Goal: Transaction & Acquisition: Obtain resource

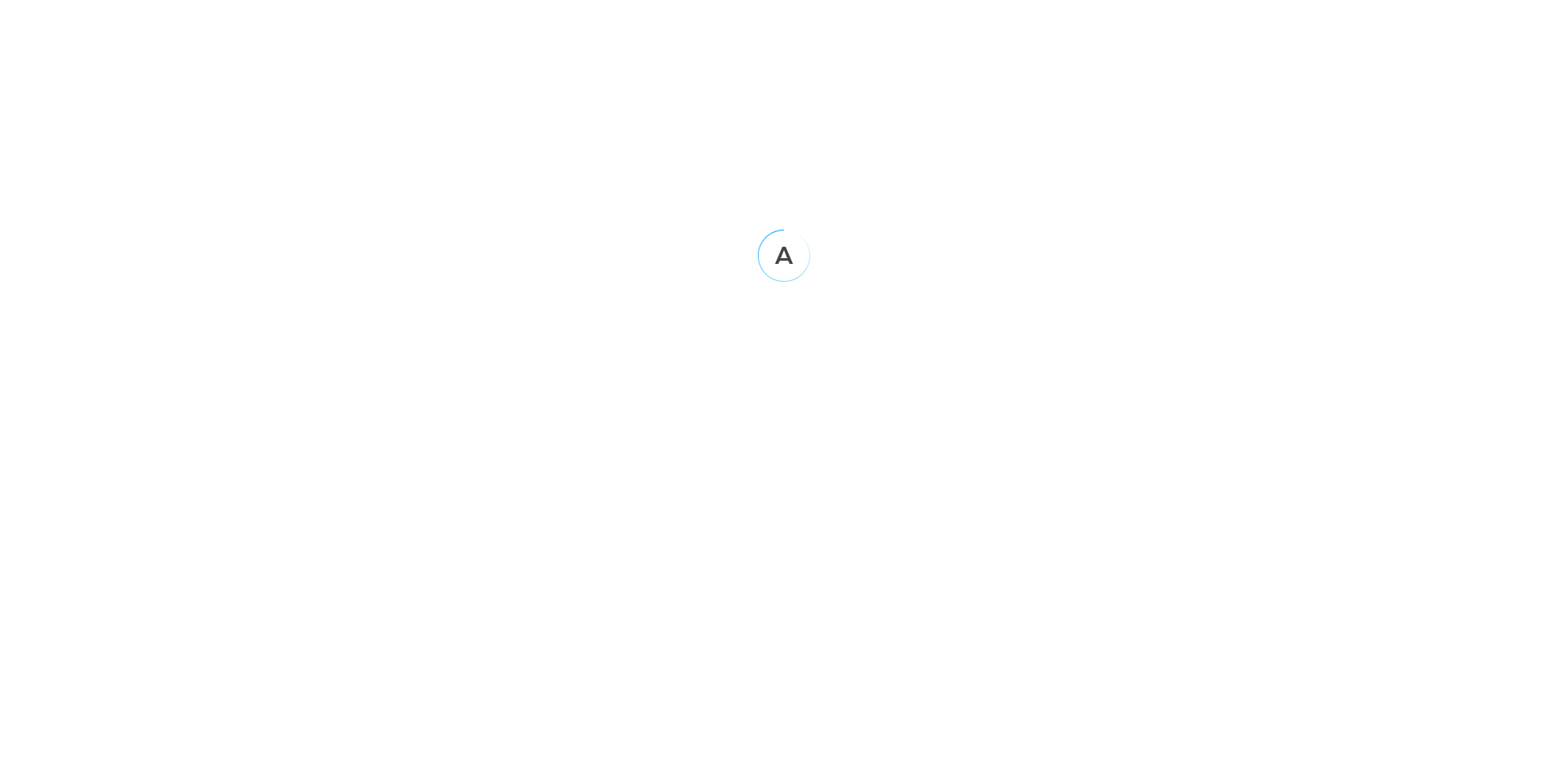
click at [648, 234] on div at bounding box center [784, 256] width 1555 height 53
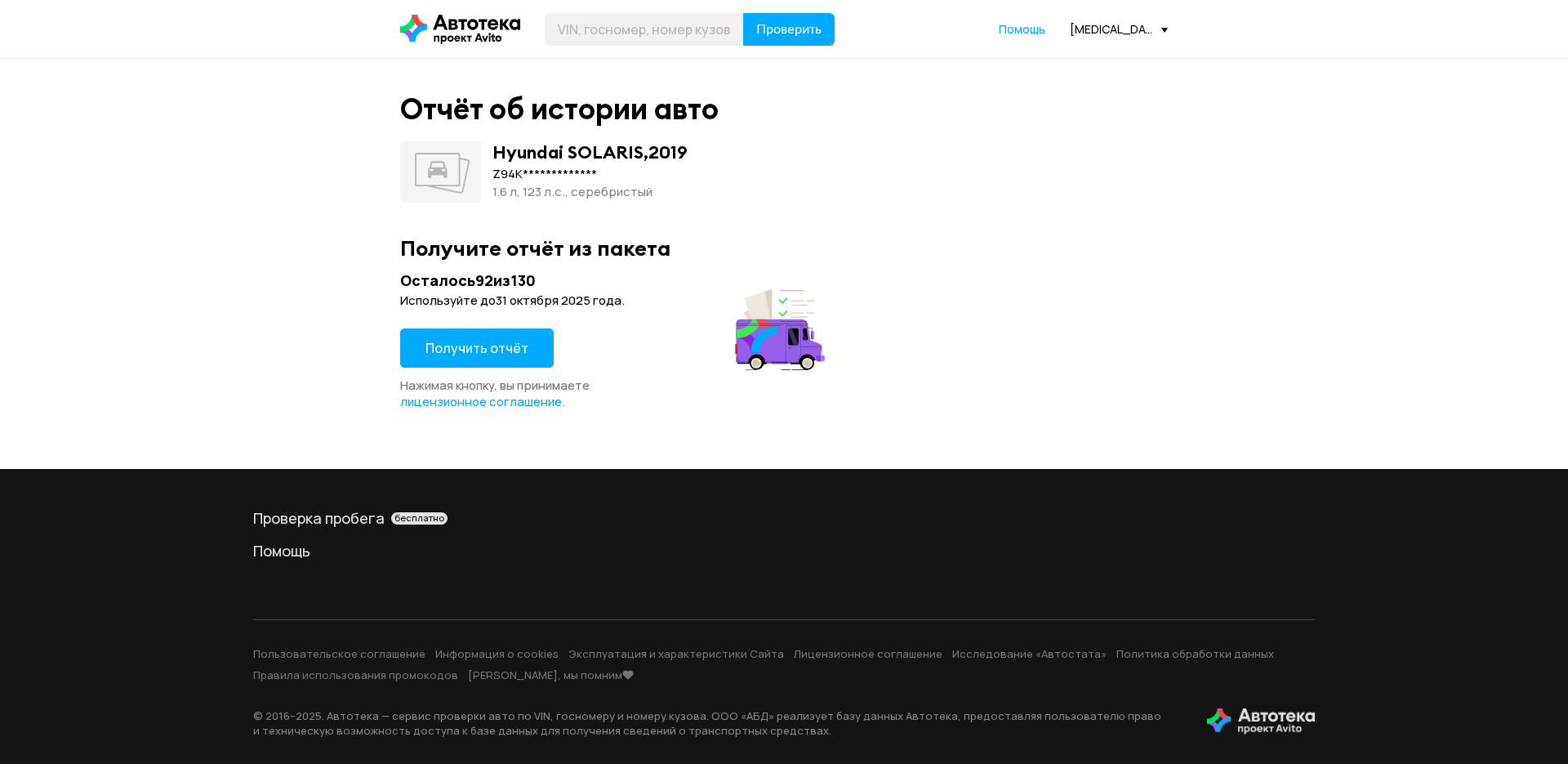
click at [508, 374] on div "Получить отчёт" at bounding box center [477, 353] width 154 height 49
click at [509, 361] on button "Получить отчёт" at bounding box center [477, 348] width 154 height 39
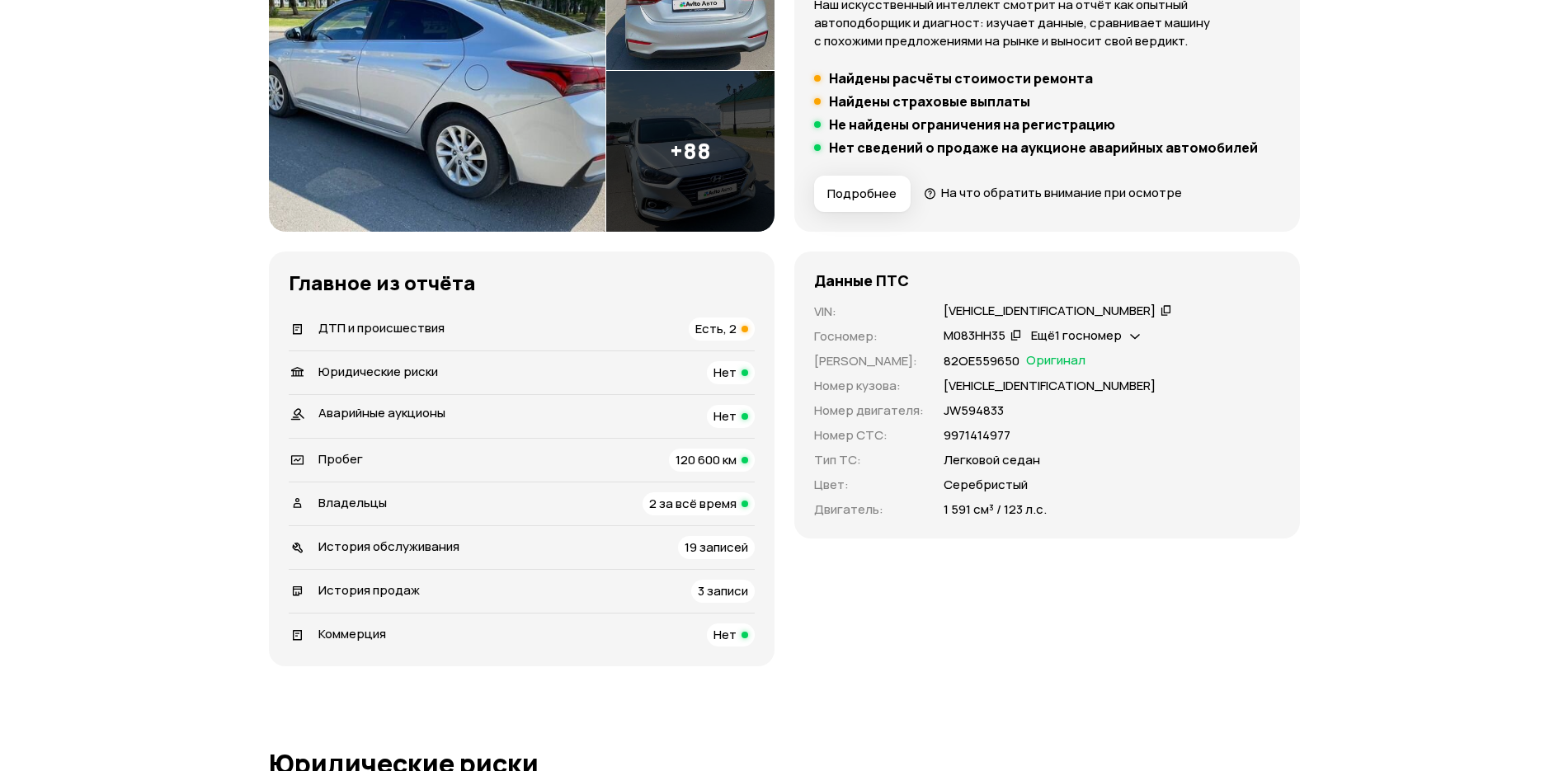
scroll to position [515, 0]
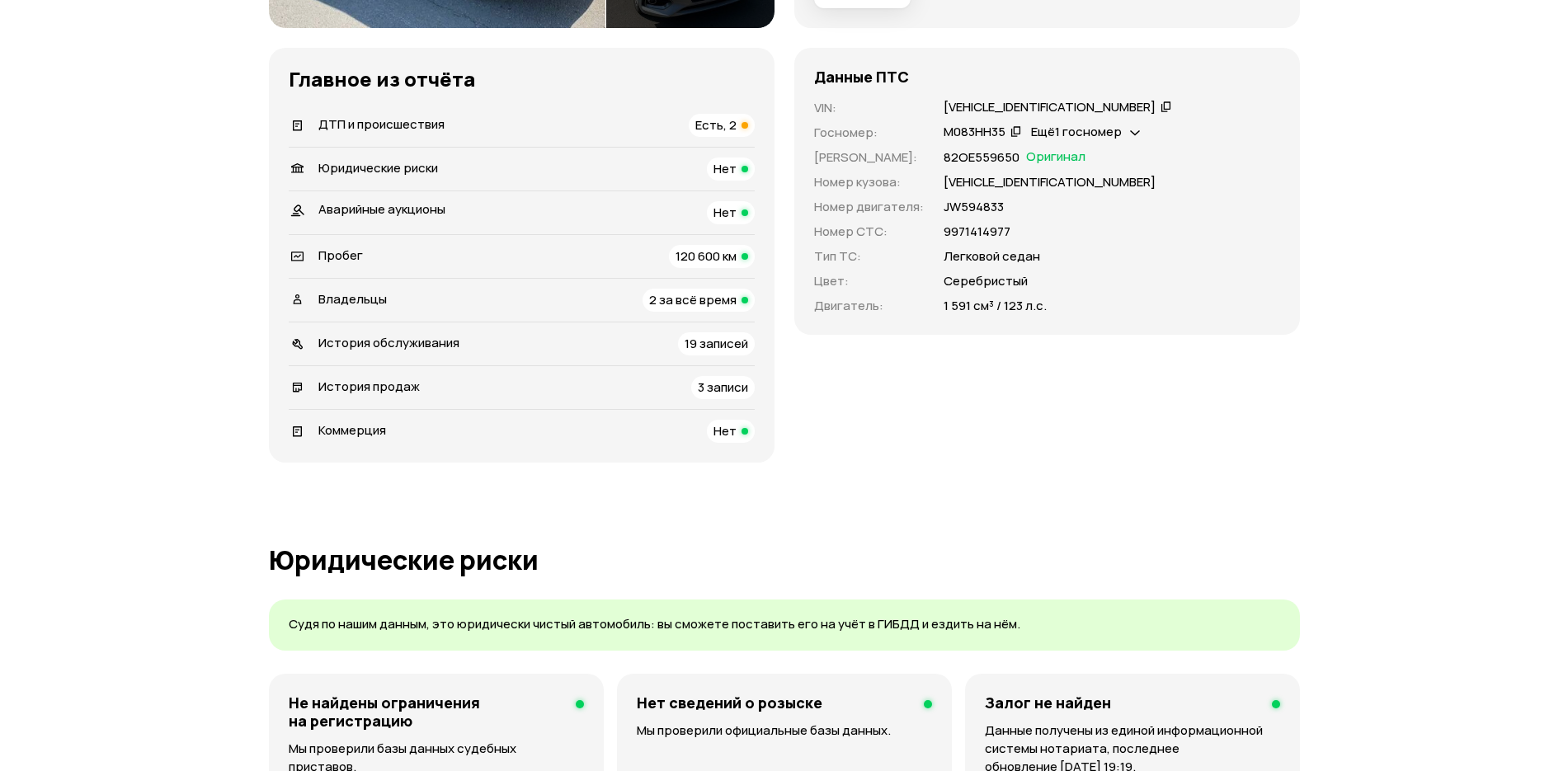
click at [1021, 112] on div "Z94K341CBLR149708" at bounding box center [1048, 107] width 212 height 18
click at [1021, 111] on div "Z94K341CBLR149708" at bounding box center [1048, 107] width 212 height 18
copy div "Z94K341CBLR149708"
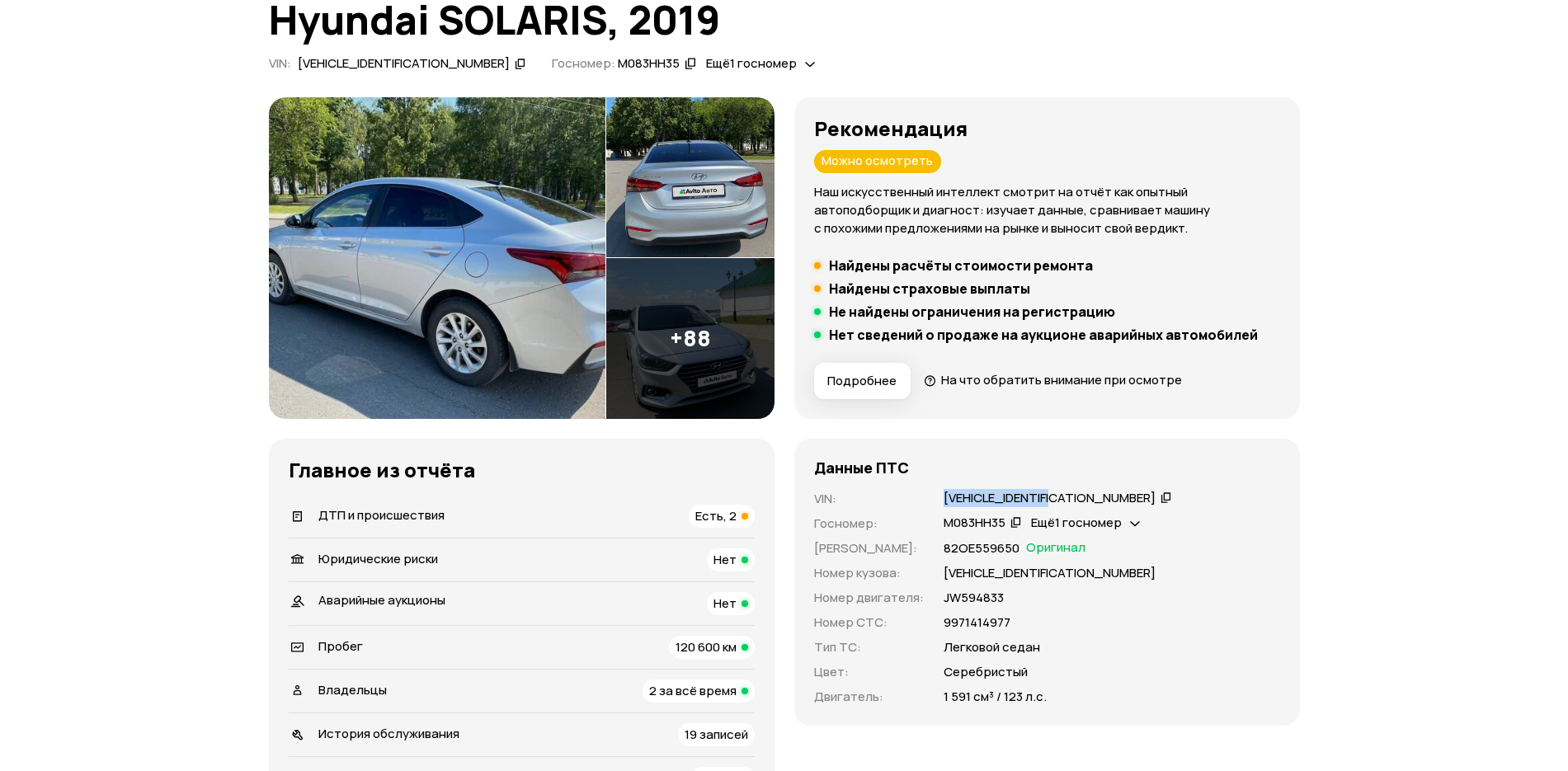
scroll to position [0, 0]
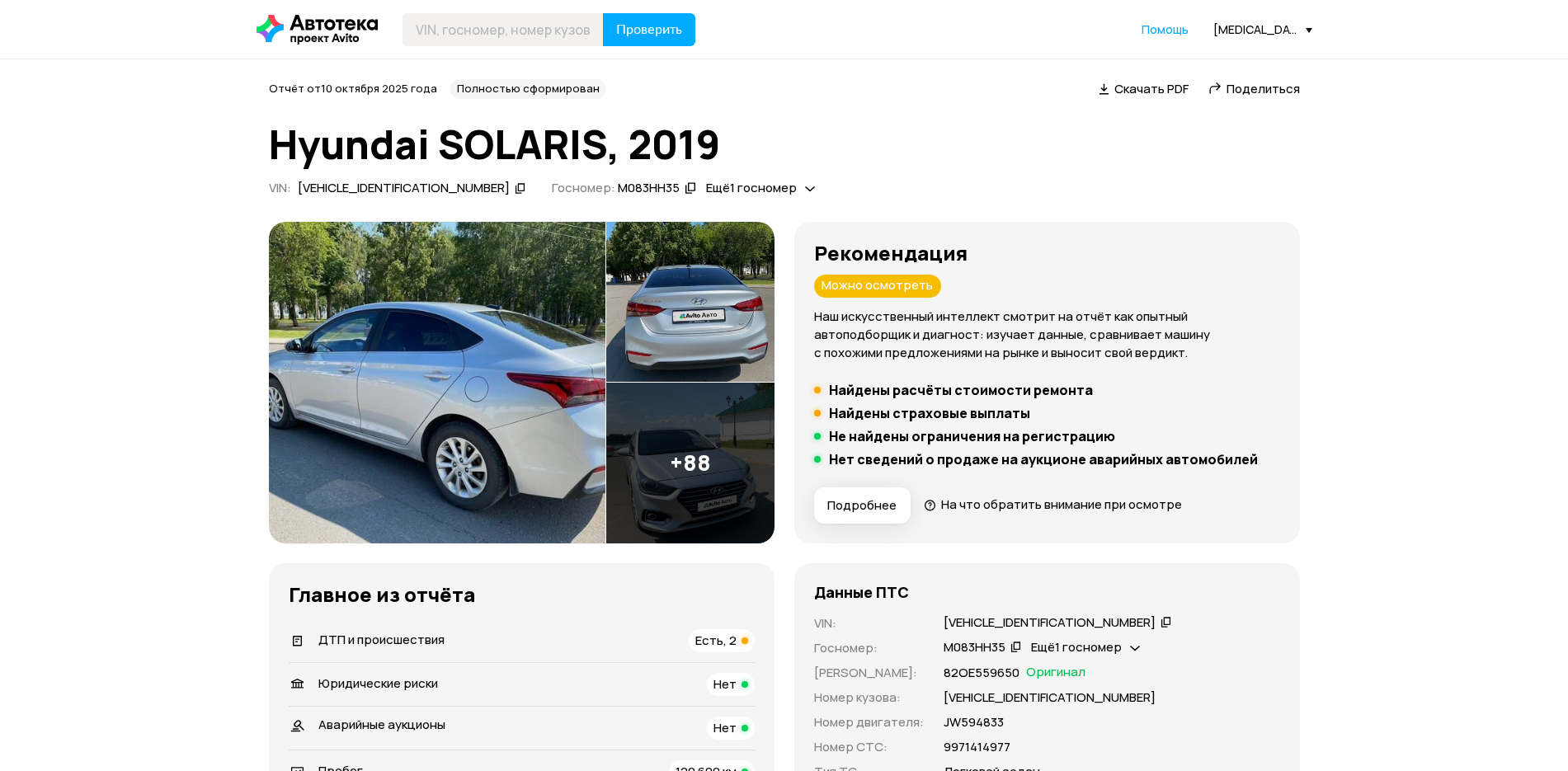
click at [1130, 87] on span "Скачать PDF" at bounding box center [1151, 89] width 74 height 18
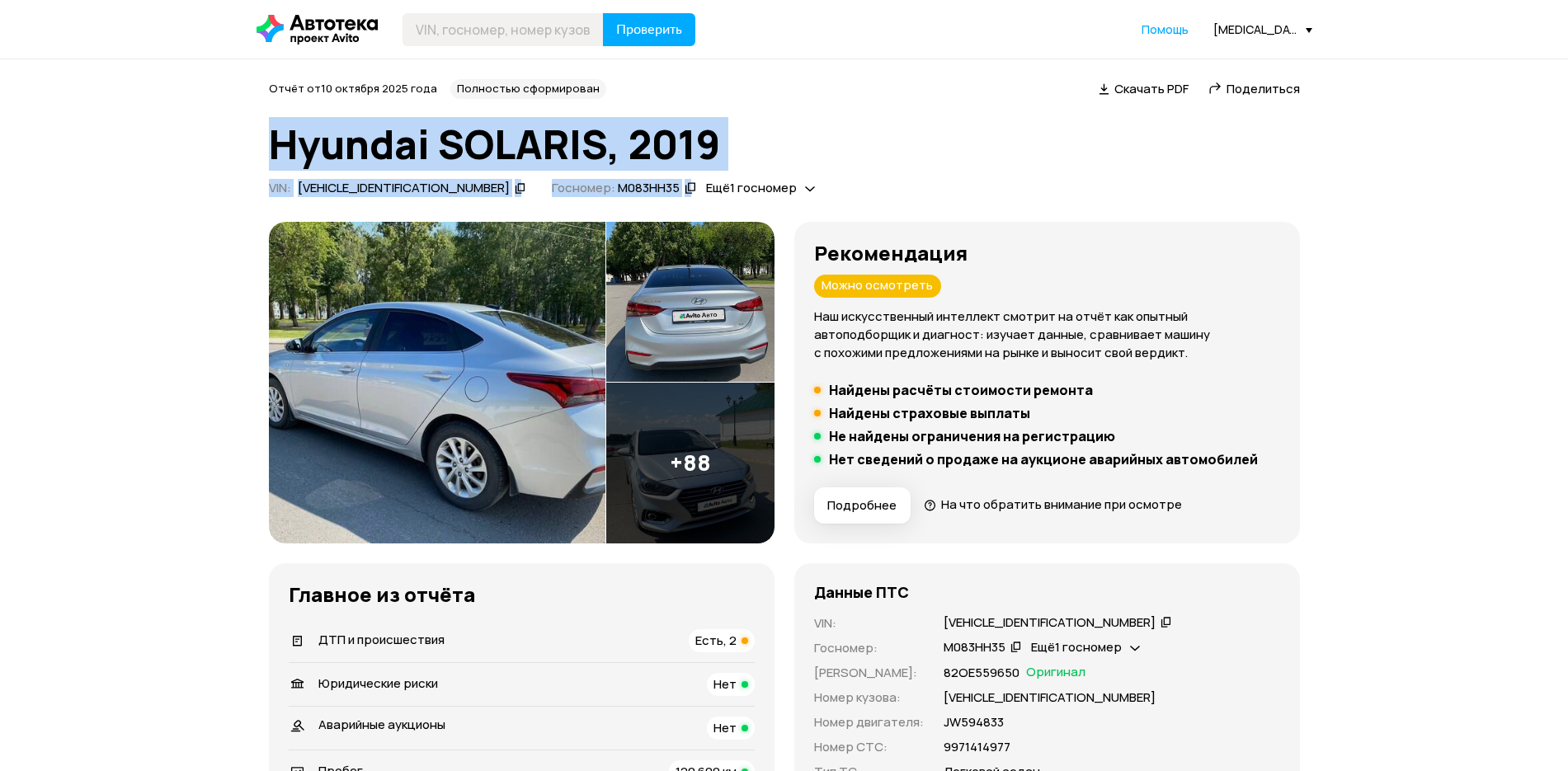
drag, startPoint x: 587, startPoint y: 158, endPoint x: 732, endPoint y: 191, distance: 148.7
click at [760, 154] on h1 "Hyundai SOLARIS, 2019" at bounding box center [784, 144] width 1031 height 45
drag, startPoint x: 245, startPoint y: 147, endPoint x: 906, endPoint y: 174, distance: 661.6
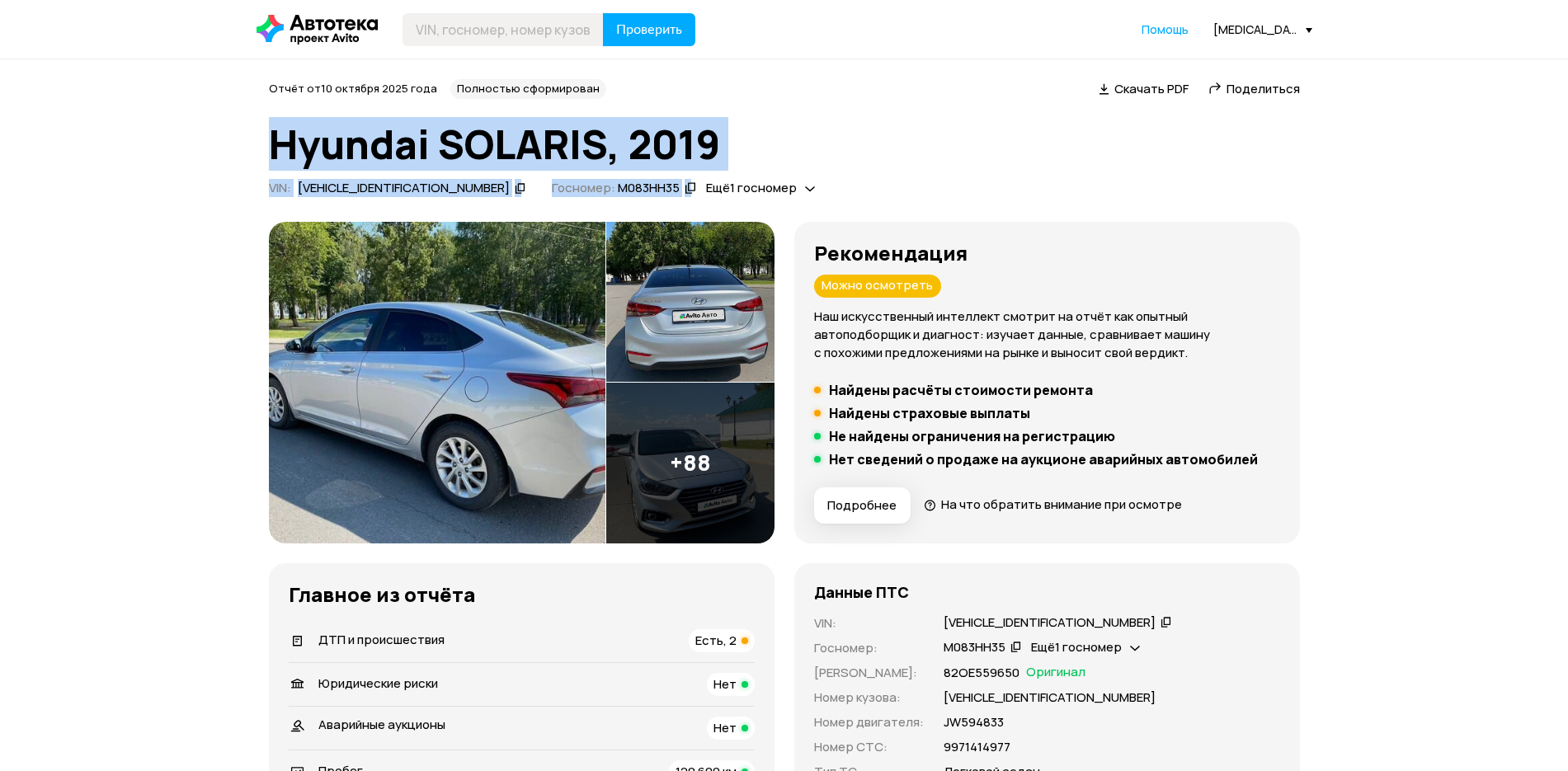
click at [867, 159] on h1 "Hyundai SOLARIS, 2019" at bounding box center [784, 144] width 1031 height 45
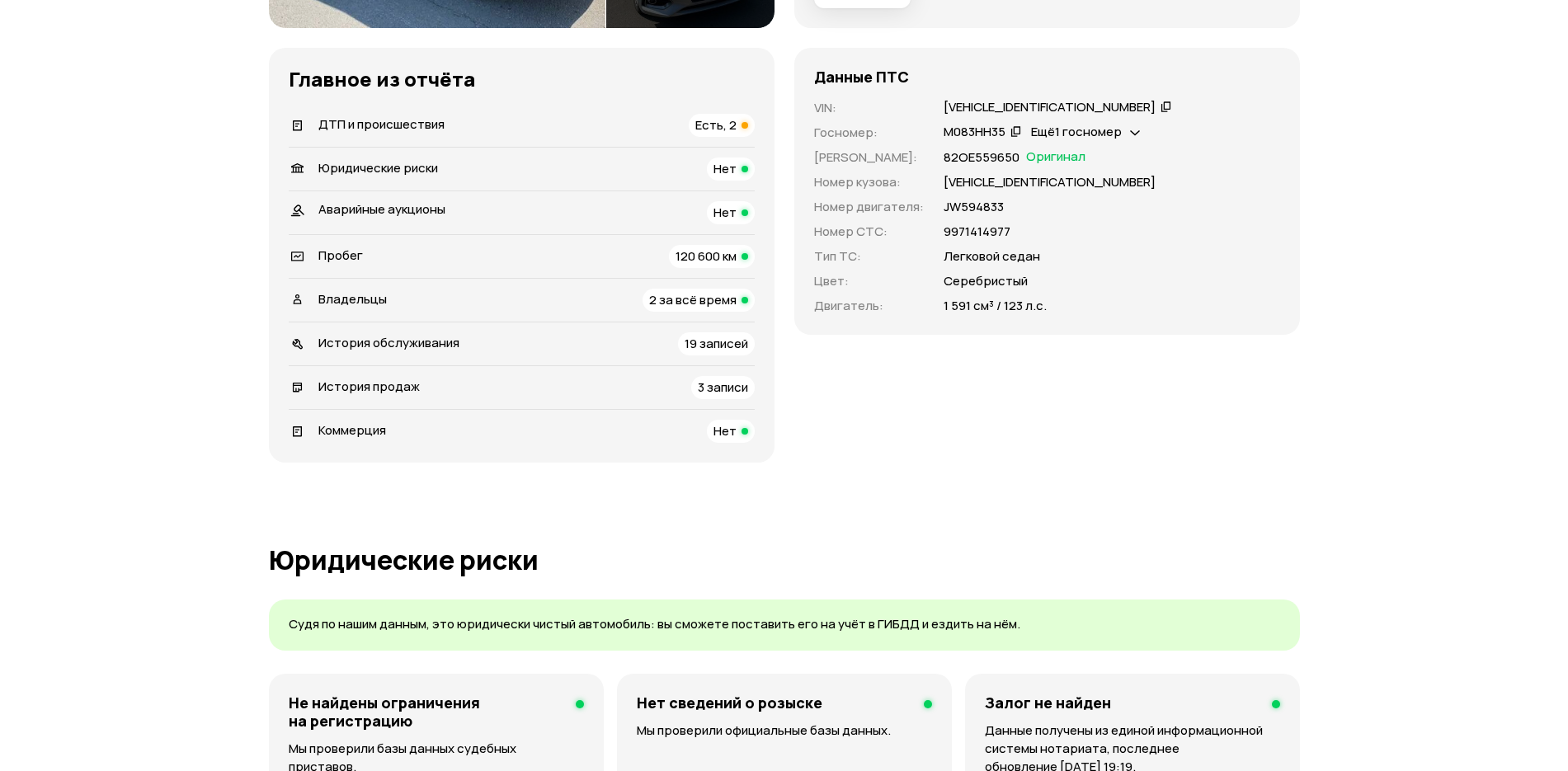
scroll to position [206, 0]
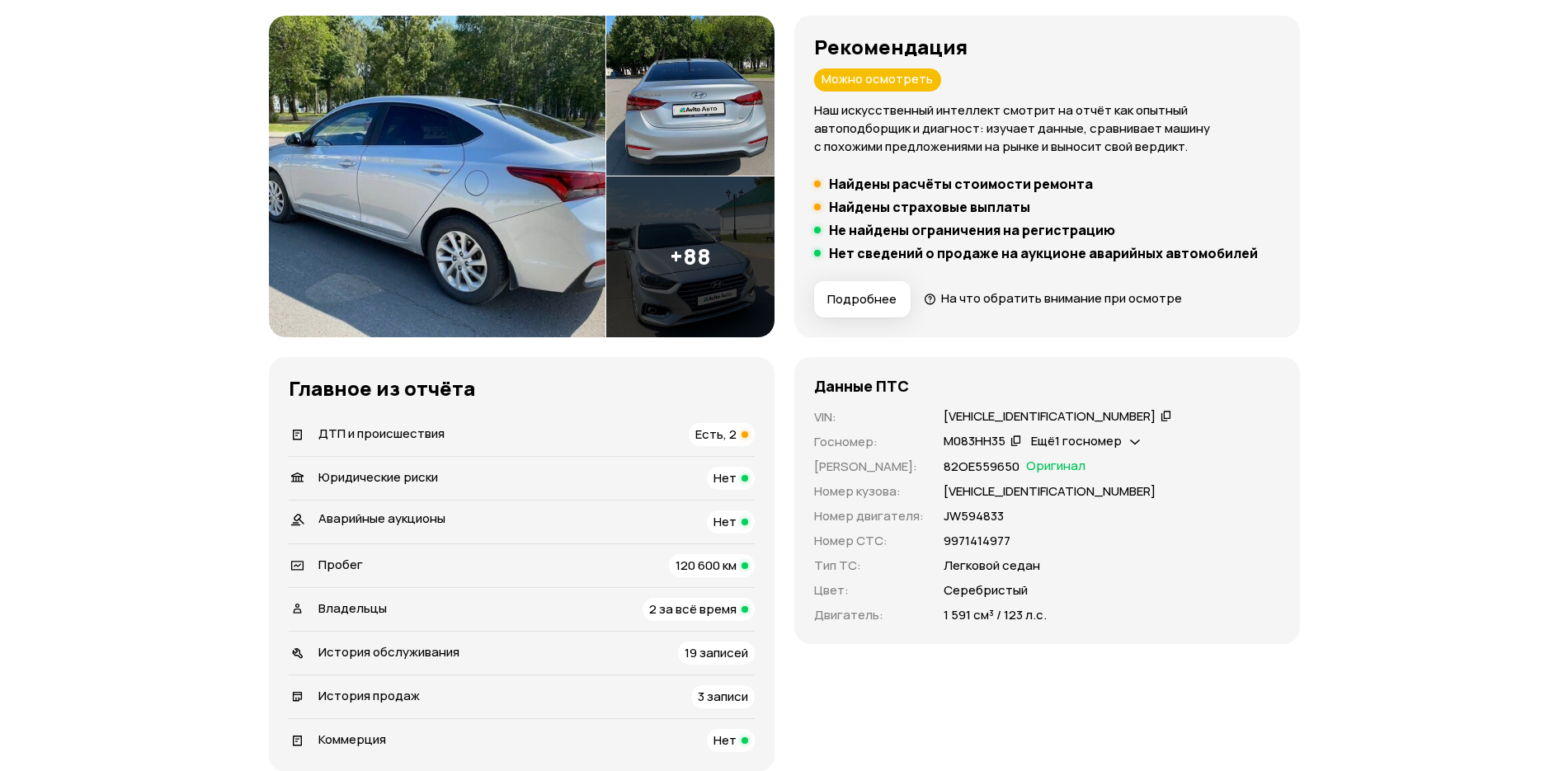
click at [707, 421] on li "ДТП и происшествия Есть, 2" at bounding box center [521, 434] width 466 height 43
click at [707, 425] on div "Есть, 2" at bounding box center [721, 434] width 66 height 23
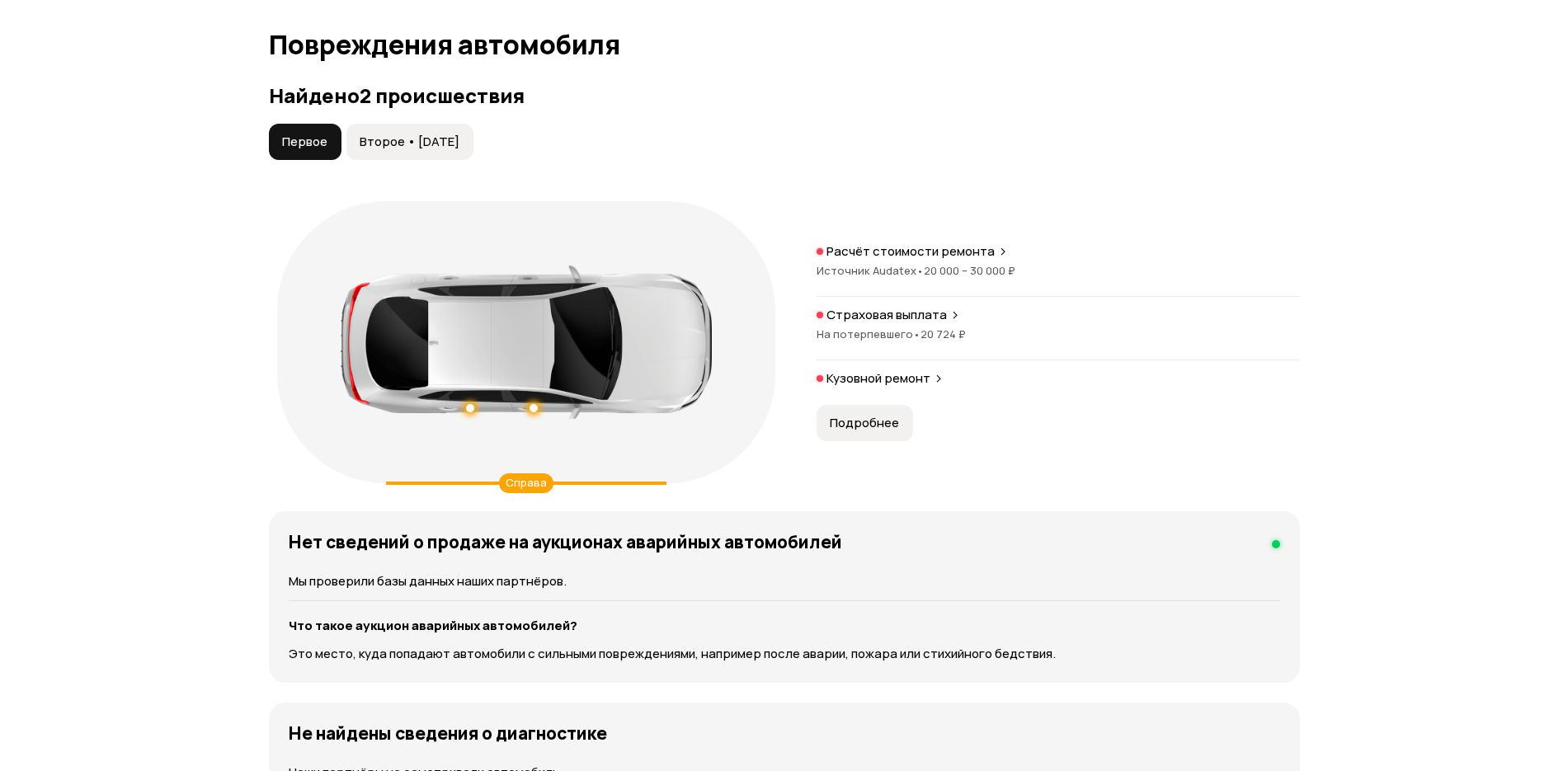
scroll to position [1709, 0]
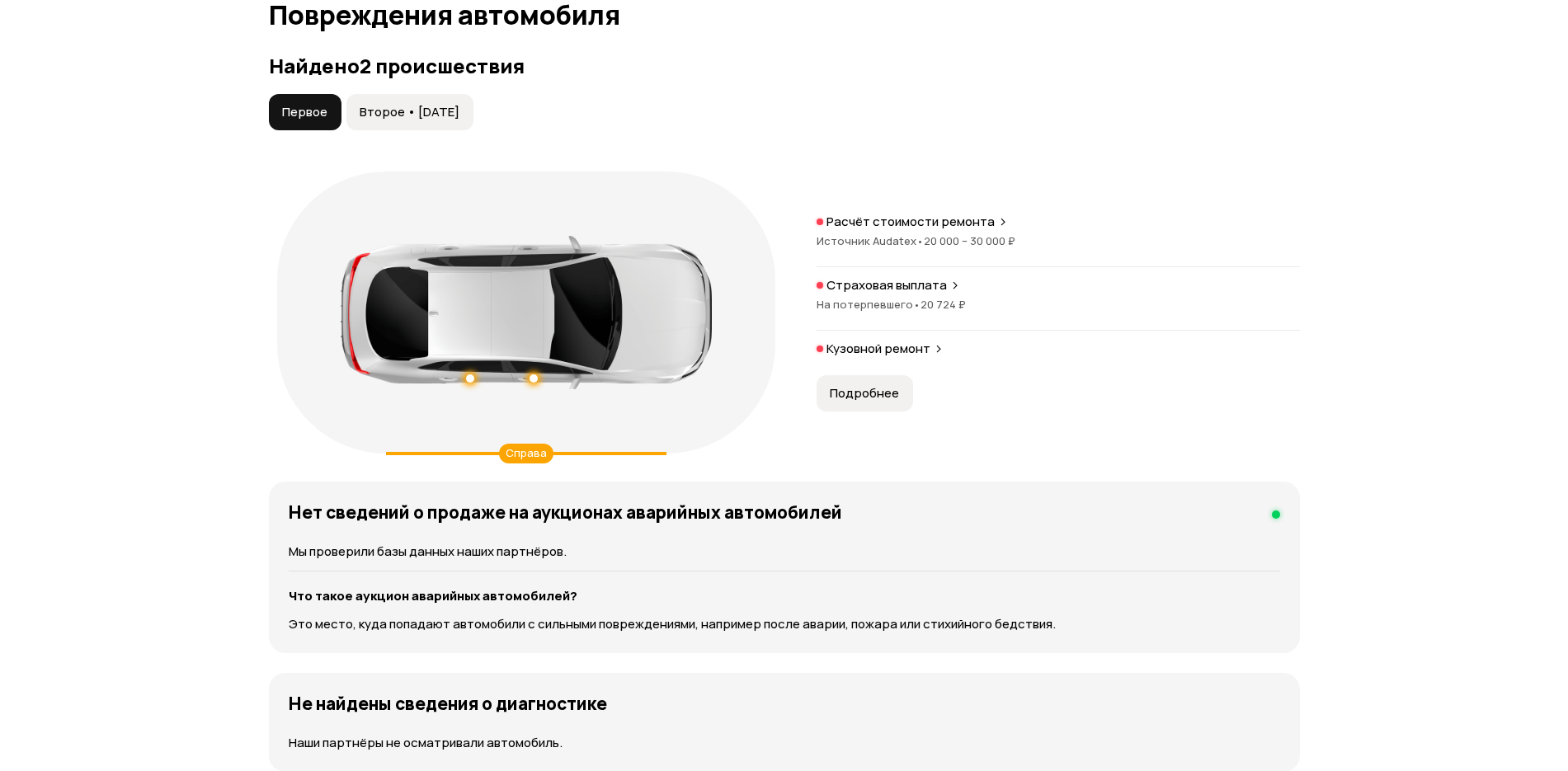
click at [890, 229] on p "Расчёт стоимости ремонта" at bounding box center [910, 222] width 168 height 17
click at [885, 312] on span "На потерпевшего •" at bounding box center [868, 305] width 104 height 15
click at [892, 356] on p "Кузовной ремонт" at bounding box center [878, 349] width 104 height 17
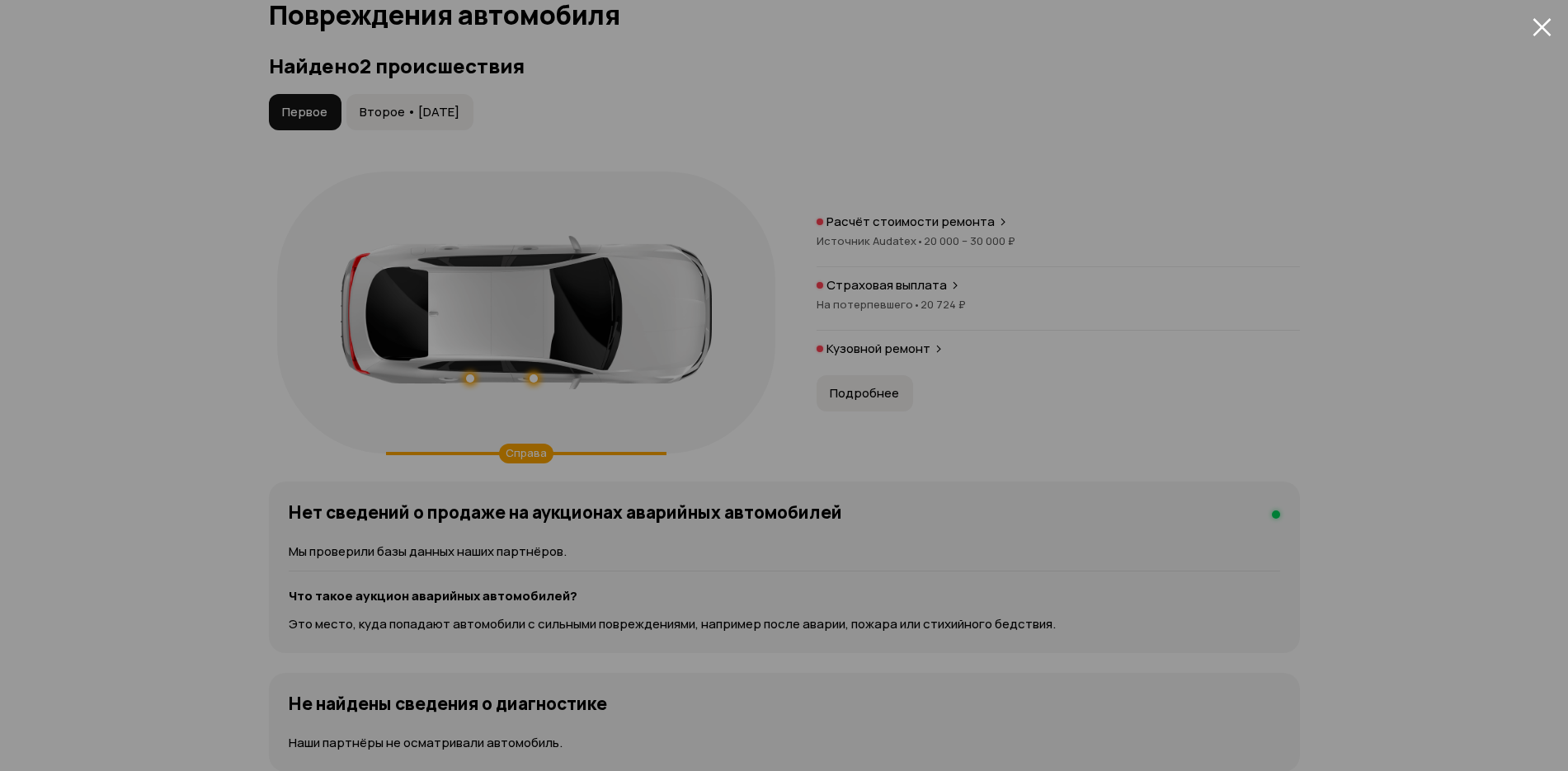
click at [886, 355] on p "Кузовной ремонт" at bounding box center [878, 349] width 104 height 17
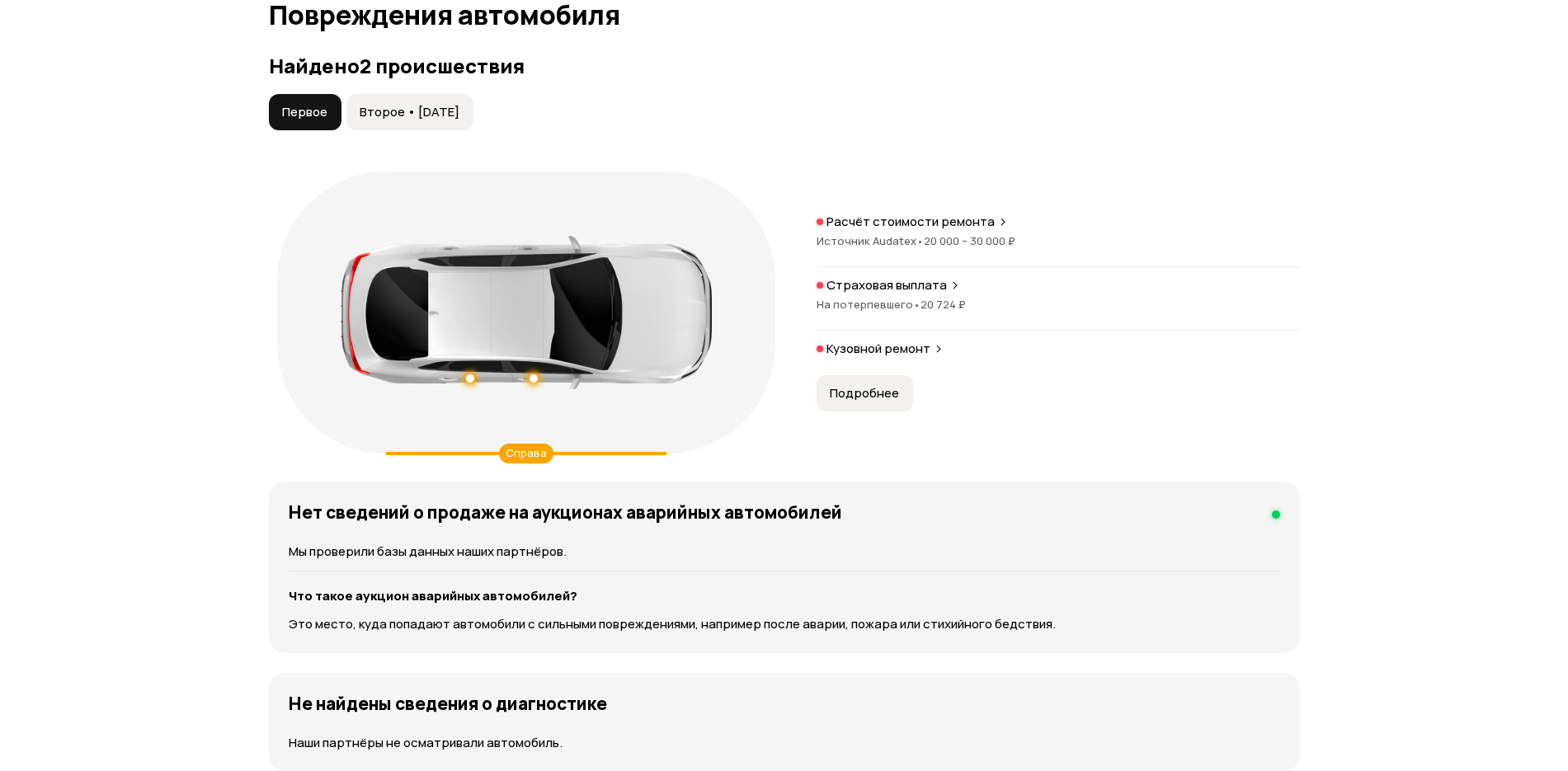
click at [428, 120] on span "Второе • 20 янв 2022" at bounding box center [409, 112] width 100 height 17
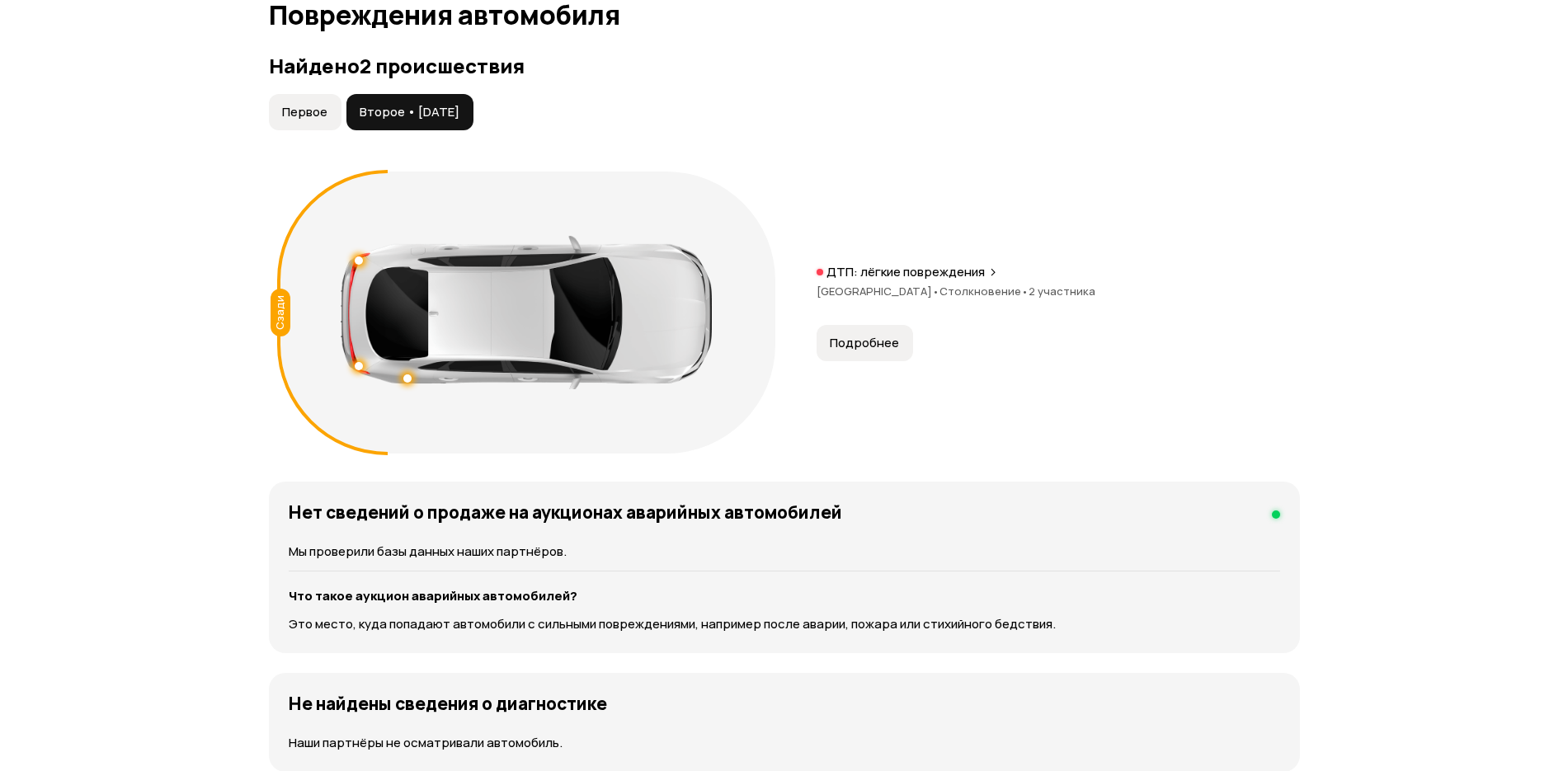
click at [967, 333] on div "ДТП: лёгкие повреждения Санкт-Петербург • Столкновение • 2 участника Подробнее" at bounding box center [1058, 312] width 483 height 97
click at [959, 306] on div "ДТП: лёгкие повреждения Санкт-Петербург • Столкновение • 2 участника" at bounding box center [1058, 290] width 483 height 53
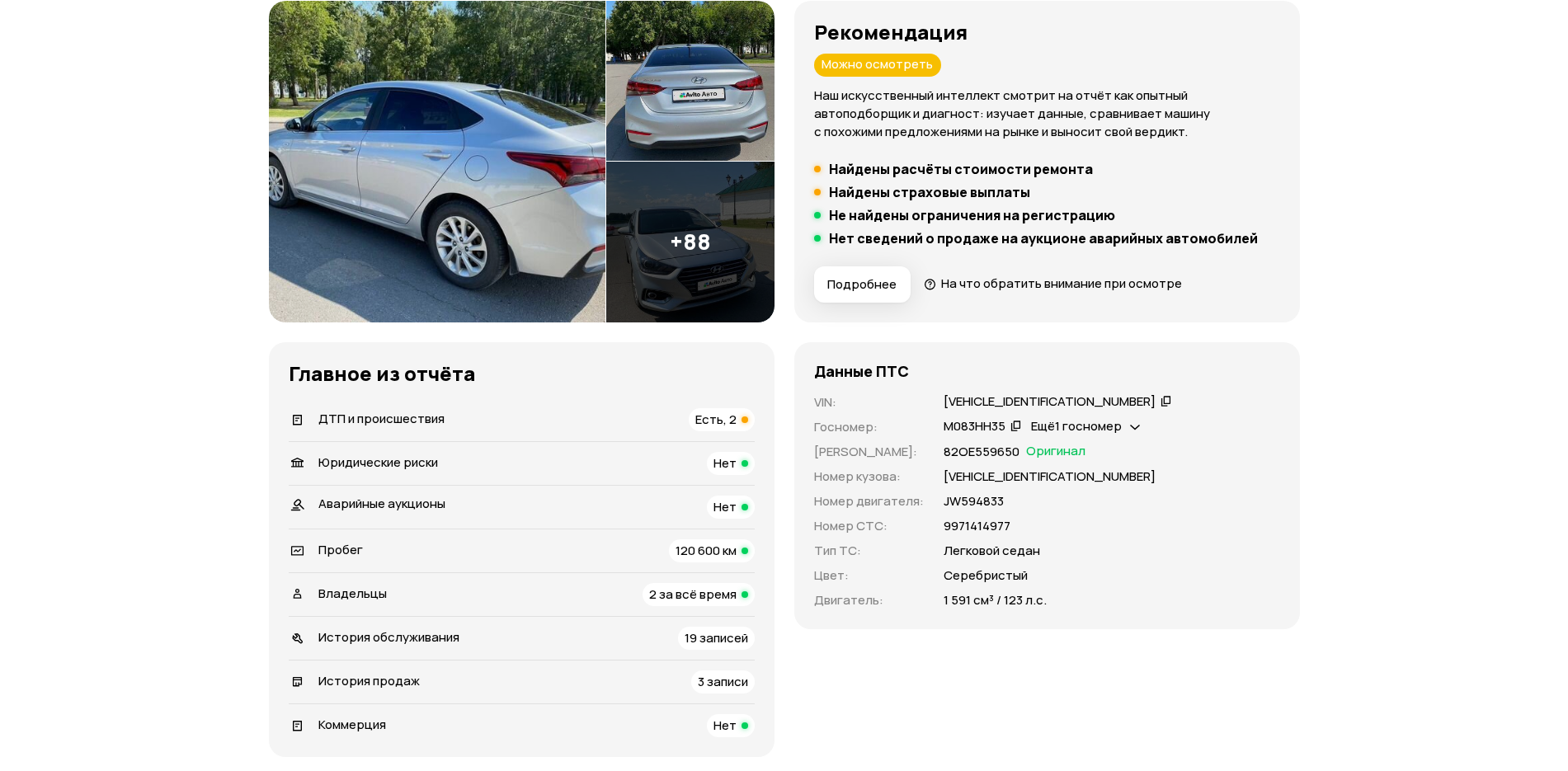
scroll to position [209, 0]
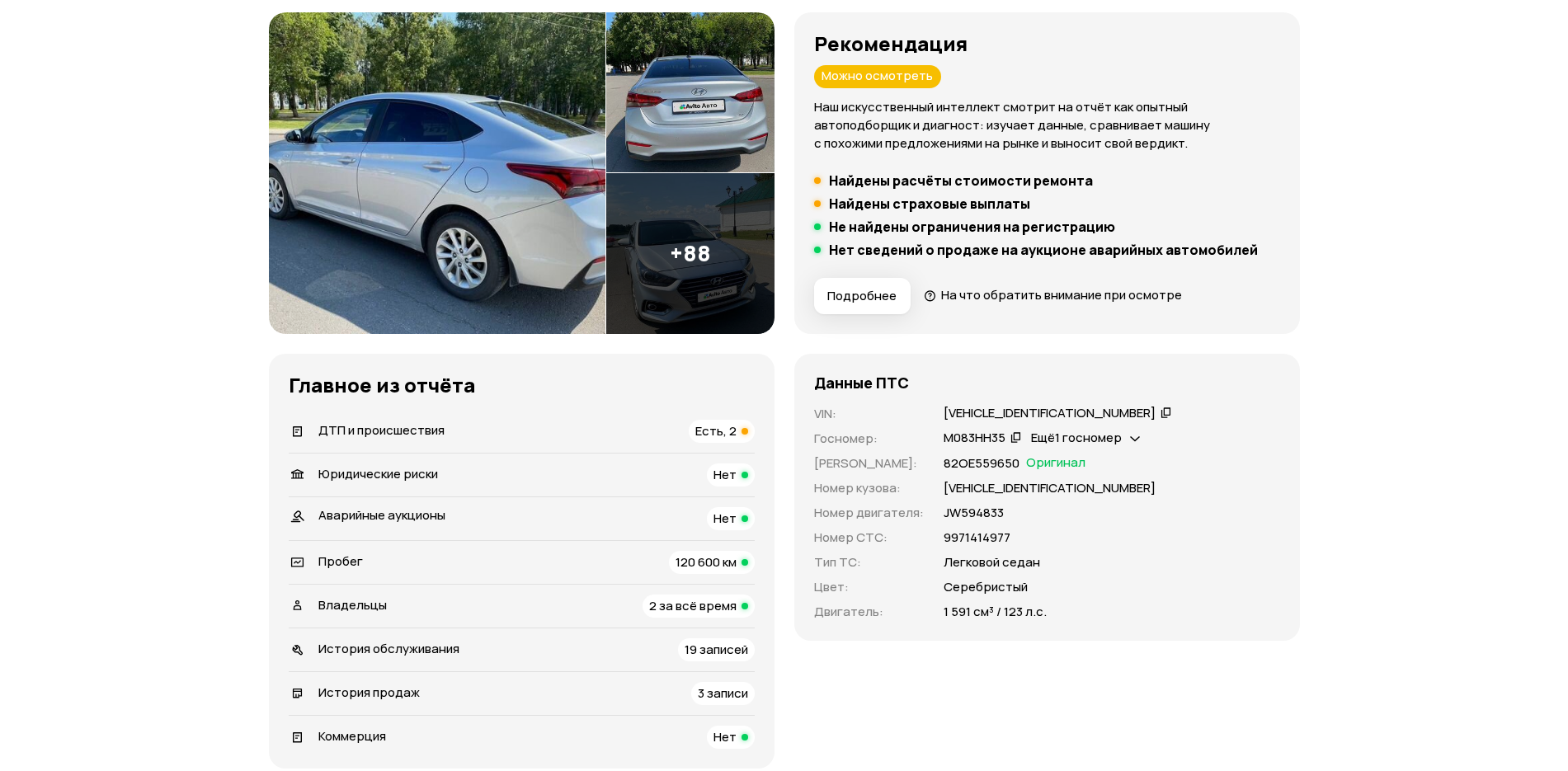
click at [1018, 429] on icon at bounding box center [1016, 437] width 12 height 17
click at [1092, 451] on div "VIN : Z94K341CBLR149708   Госномер : М083НН35   Ещё 1 госномер   Номер ПТС : 82…" at bounding box center [1047, 513] width 466 height 216
click at [1094, 445] on span "Ещё 1 госномер" at bounding box center [1076, 437] width 91 height 18
click at [1134, 477] on div "О437ХТ47" at bounding box center [1086, 476] width 97 height 18
click at [724, 437] on span "Есть, 2" at bounding box center [715, 431] width 41 height 18
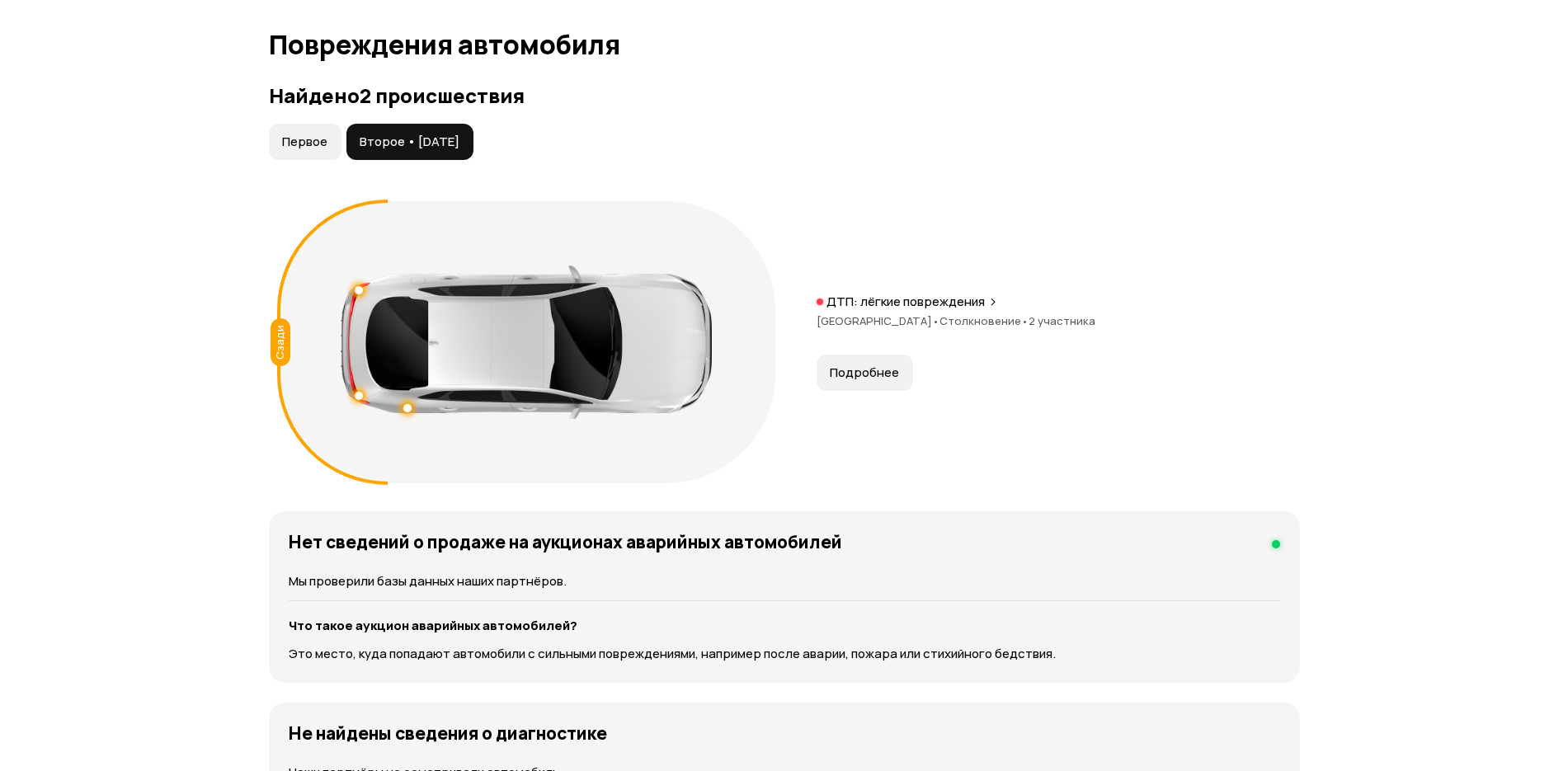
scroll to position [1709, 0]
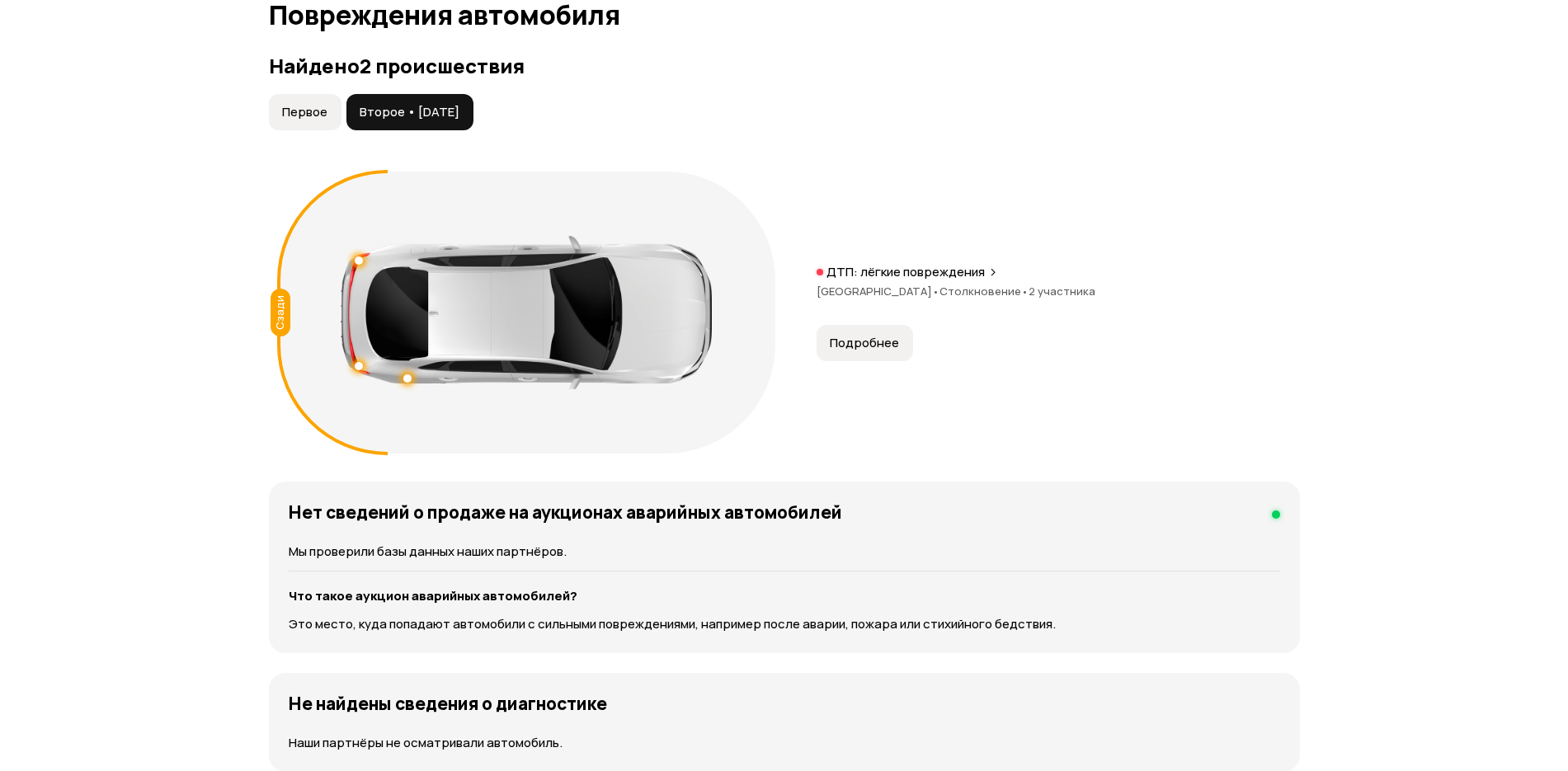
click at [309, 120] on span "Первое" at bounding box center [304, 112] width 46 height 17
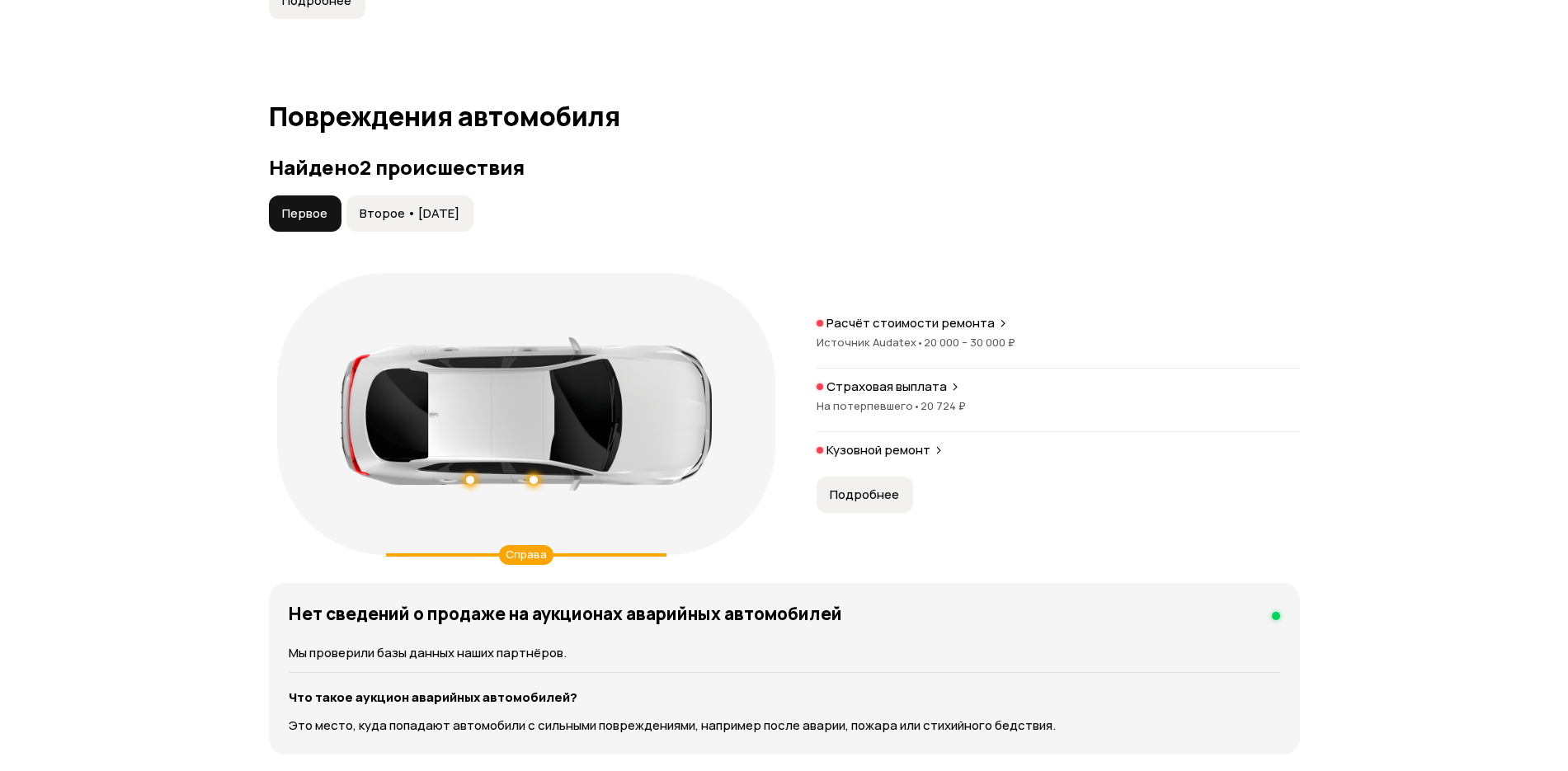
scroll to position [1605, 0]
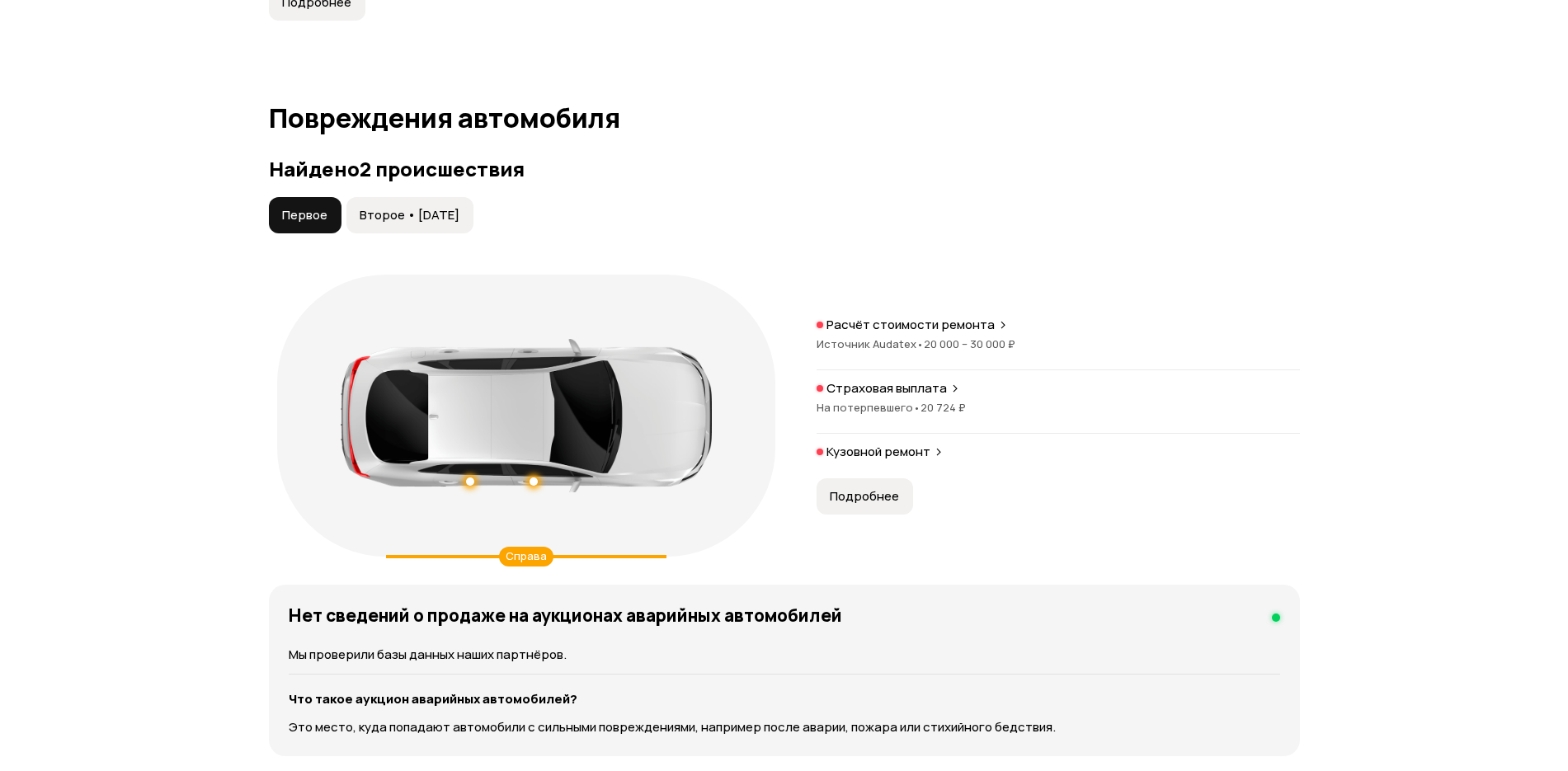
click at [385, 217] on span "Второе • 20 янв 2022" at bounding box center [409, 215] width 100 height 17
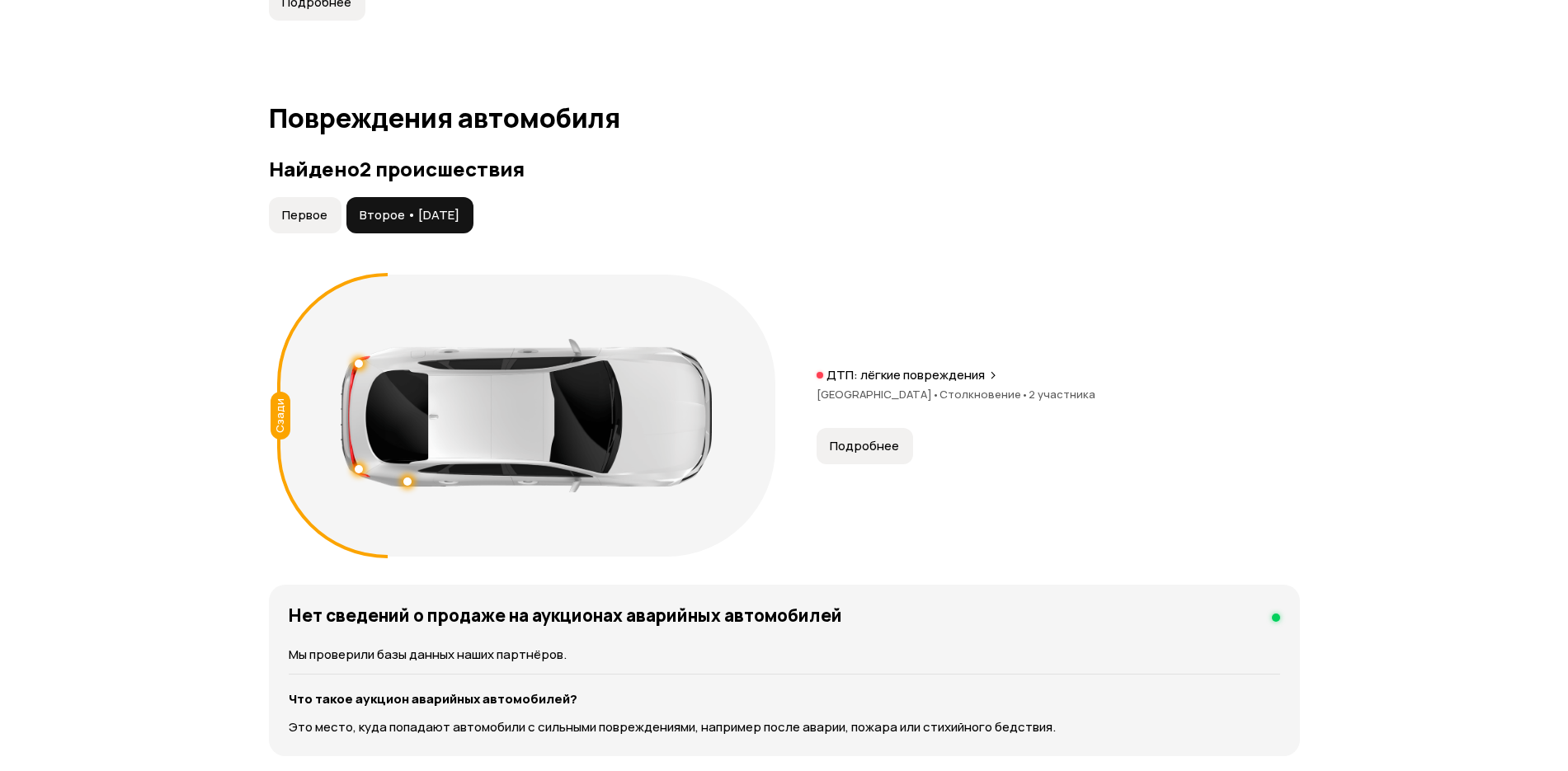
click at [989, 387] on span "Столкновение •" at bounding box center [984, 395] width 89 height 15
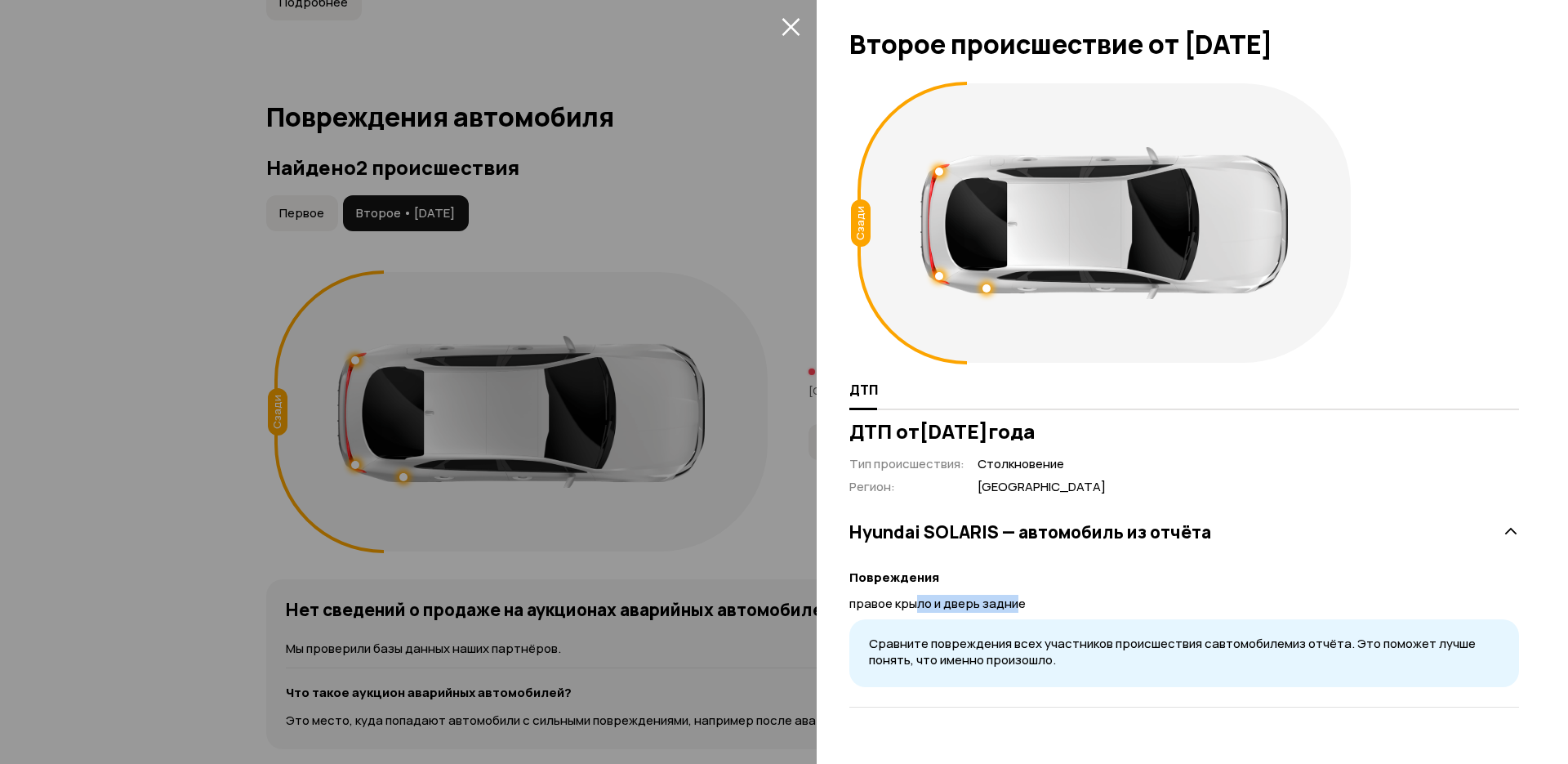
drag, startPoint x: 917, startPoint y: 602, endPoint x: 1050, endPoint y: 608, distance: 133.1
click at [1050, 608] on p "правое крыло и дверь задние" at bounding box center [1185, 604] width 670 height 18
click at [984, 611] on p "правое крыло и дверь задние" at bounding box center [1185, 604] width 670 height 18
drag, startPoint x: 952, startPoint y: 609, endPoint x: 1018, endPoint y: 608, distance: 66.0
click at [1018, 608] on p "правое крыло и дверь задние" at bounding box center [1185, 604] width 670 height 18
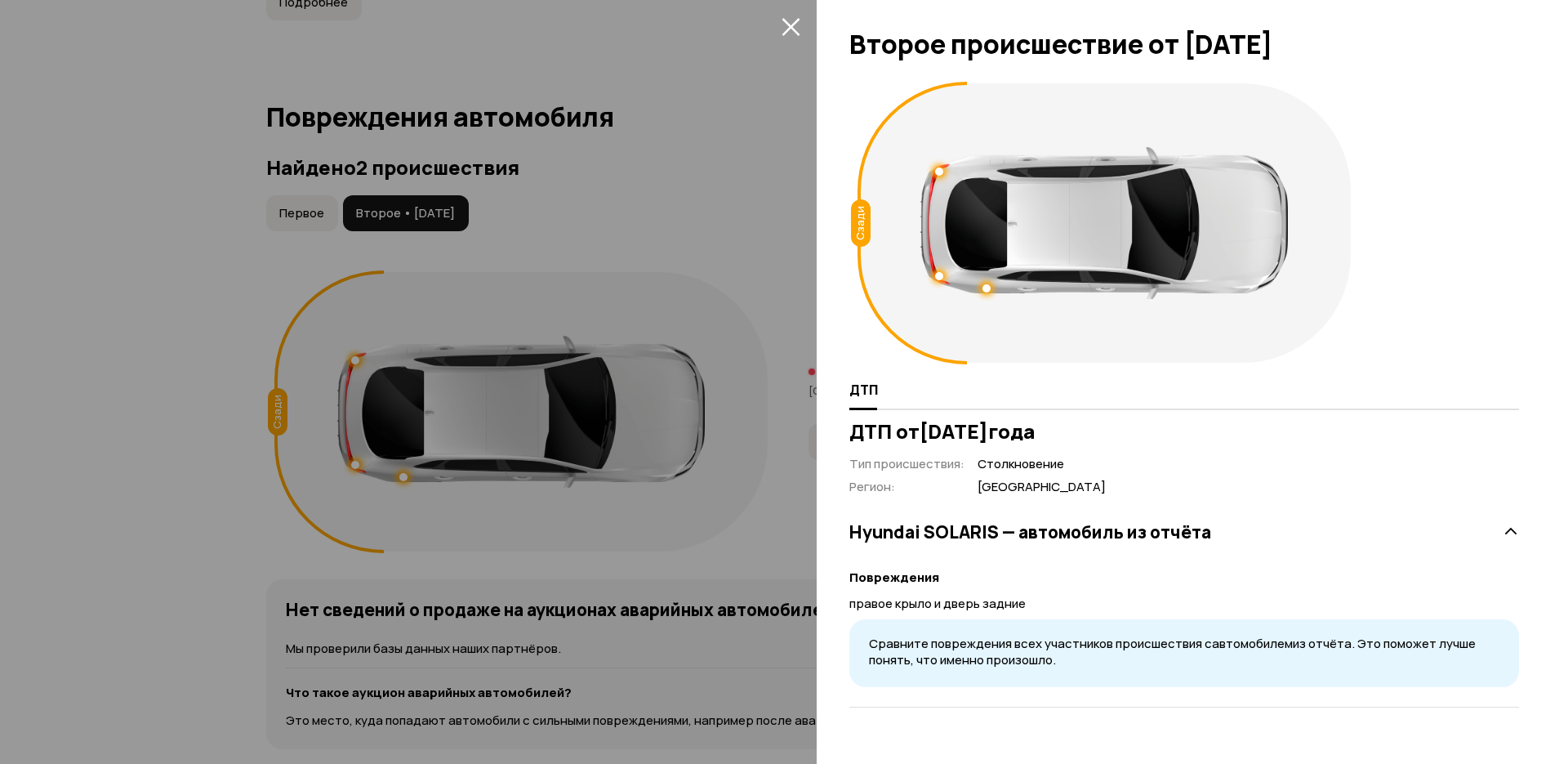
click at [1010, 616] on div "Повреждения правое крыло и дверь задние Сравните повреждения всех участников пр…" at bounding box center [1185, 618] width 670 height 139
click at [785, 19] on icon "закрыть" at bounding box center [791, 28] width 18 height 18
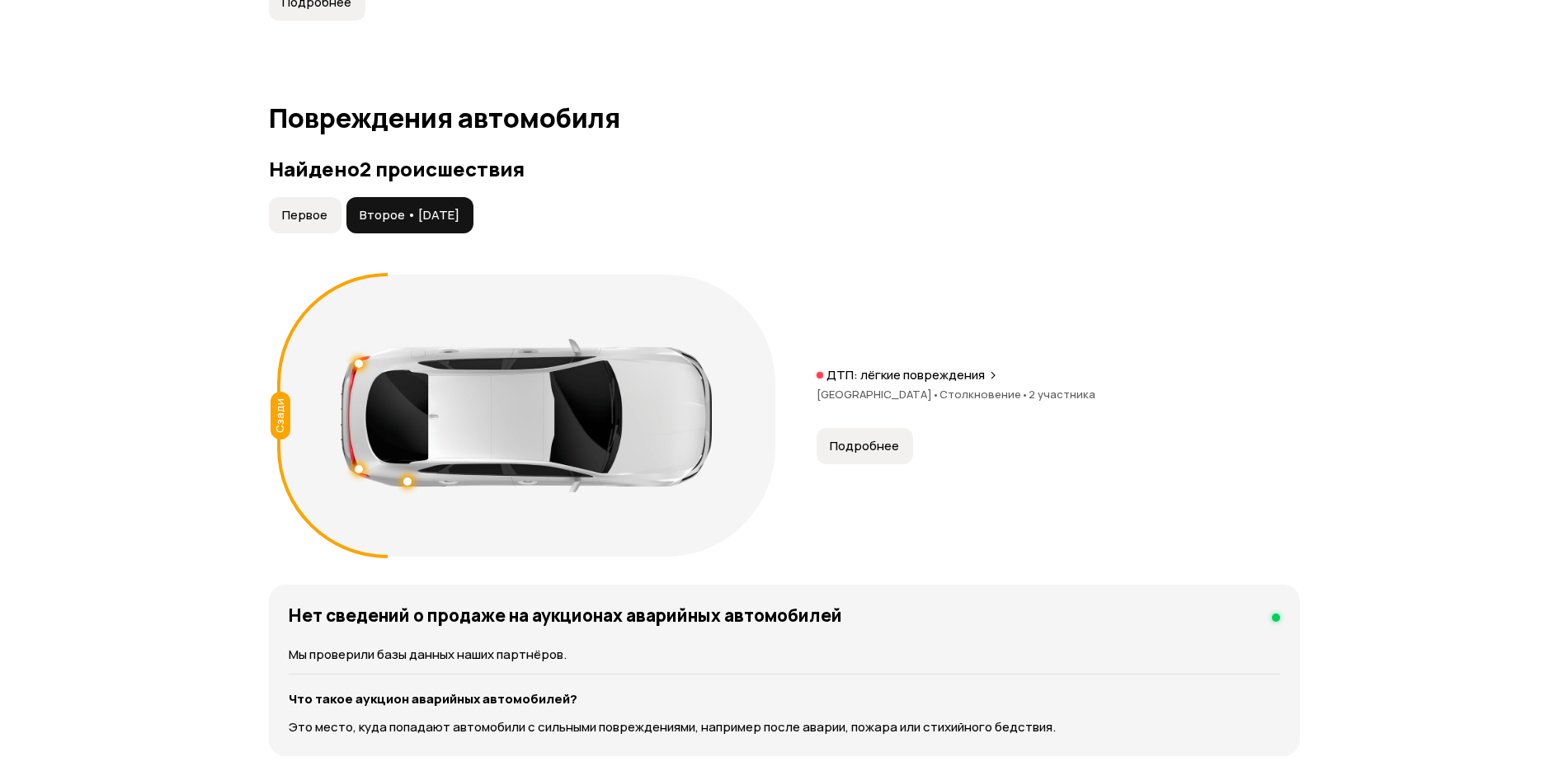
click at [300, 224] on button "Первое" at bounding box center [305, 215] width 73 height 36
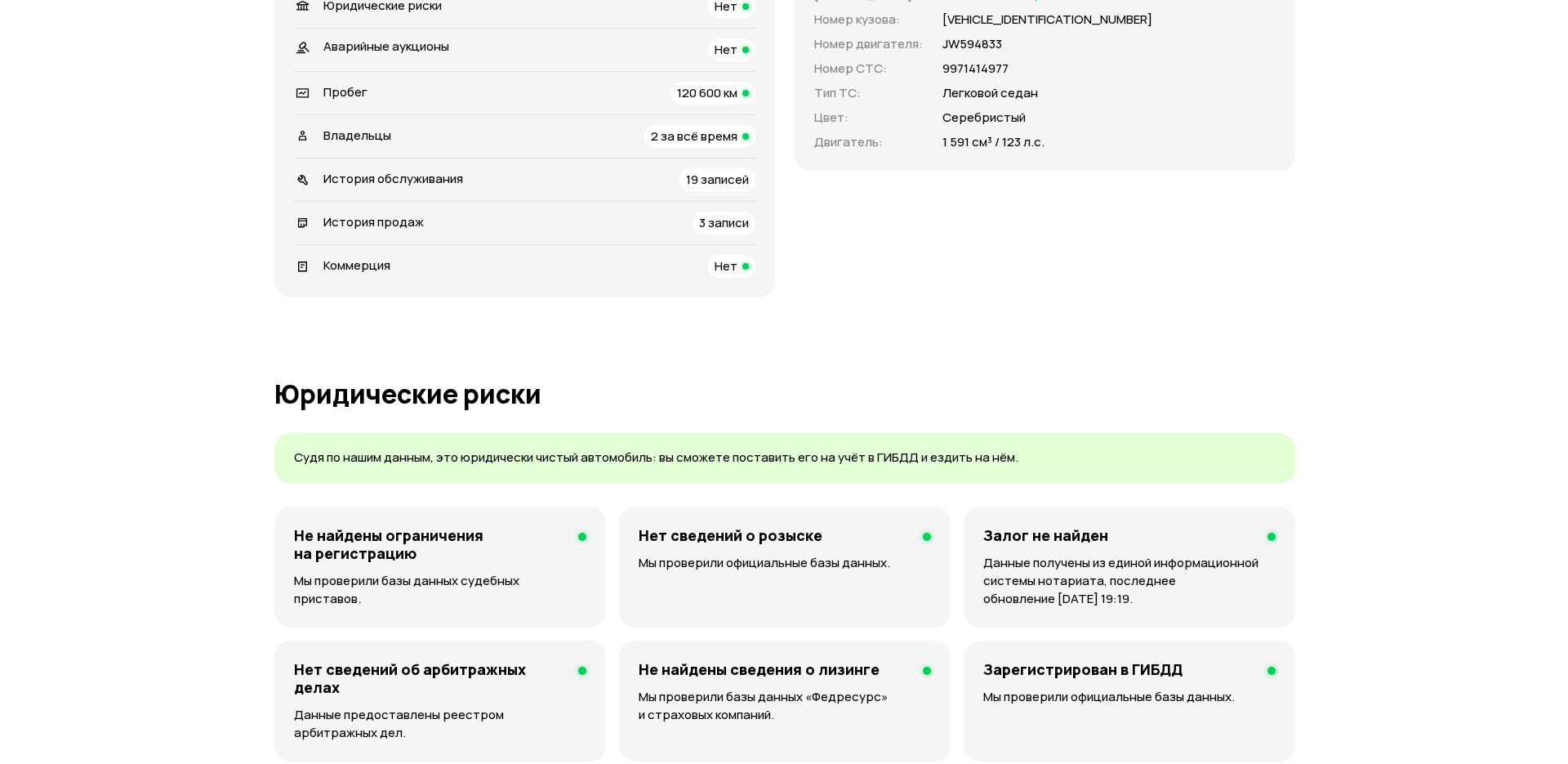
scroll to position [0, 0]
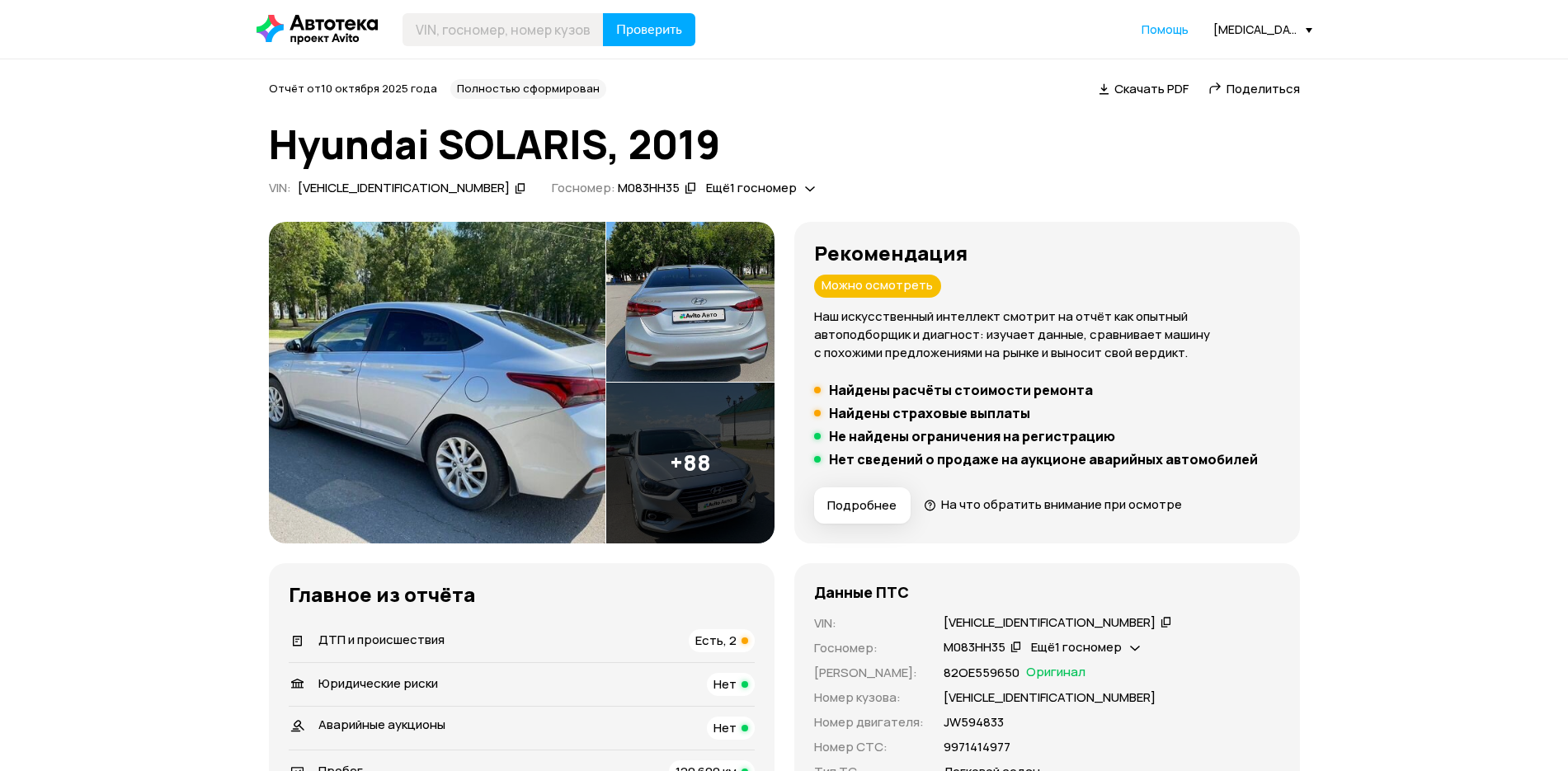
click at [676, 499] on img at bounding box center [690, 463] width 168 height 161
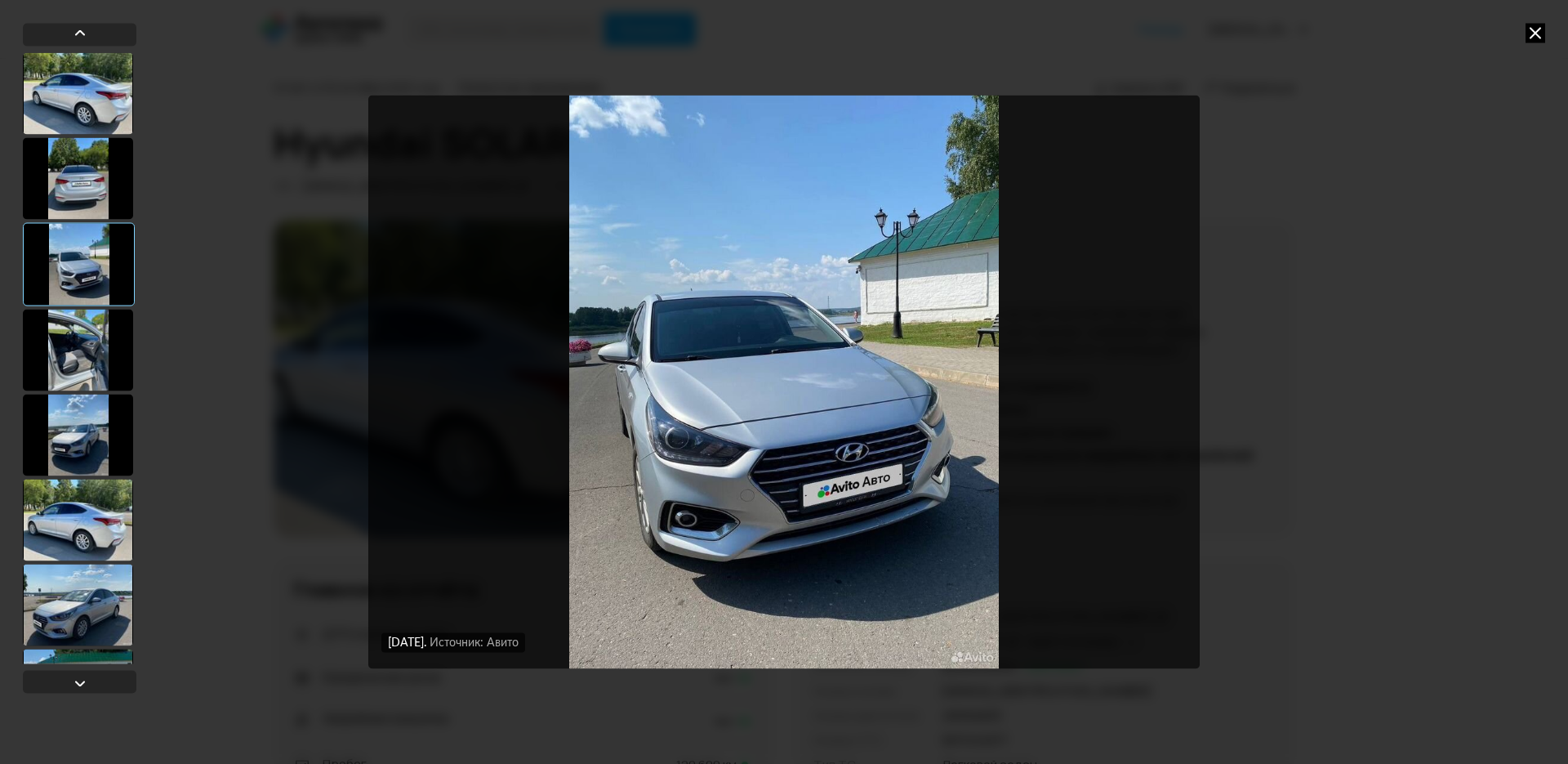
click at [695, 453] on img "Go to Slide 3" at bounding box center [784, 381] width 831 height 573
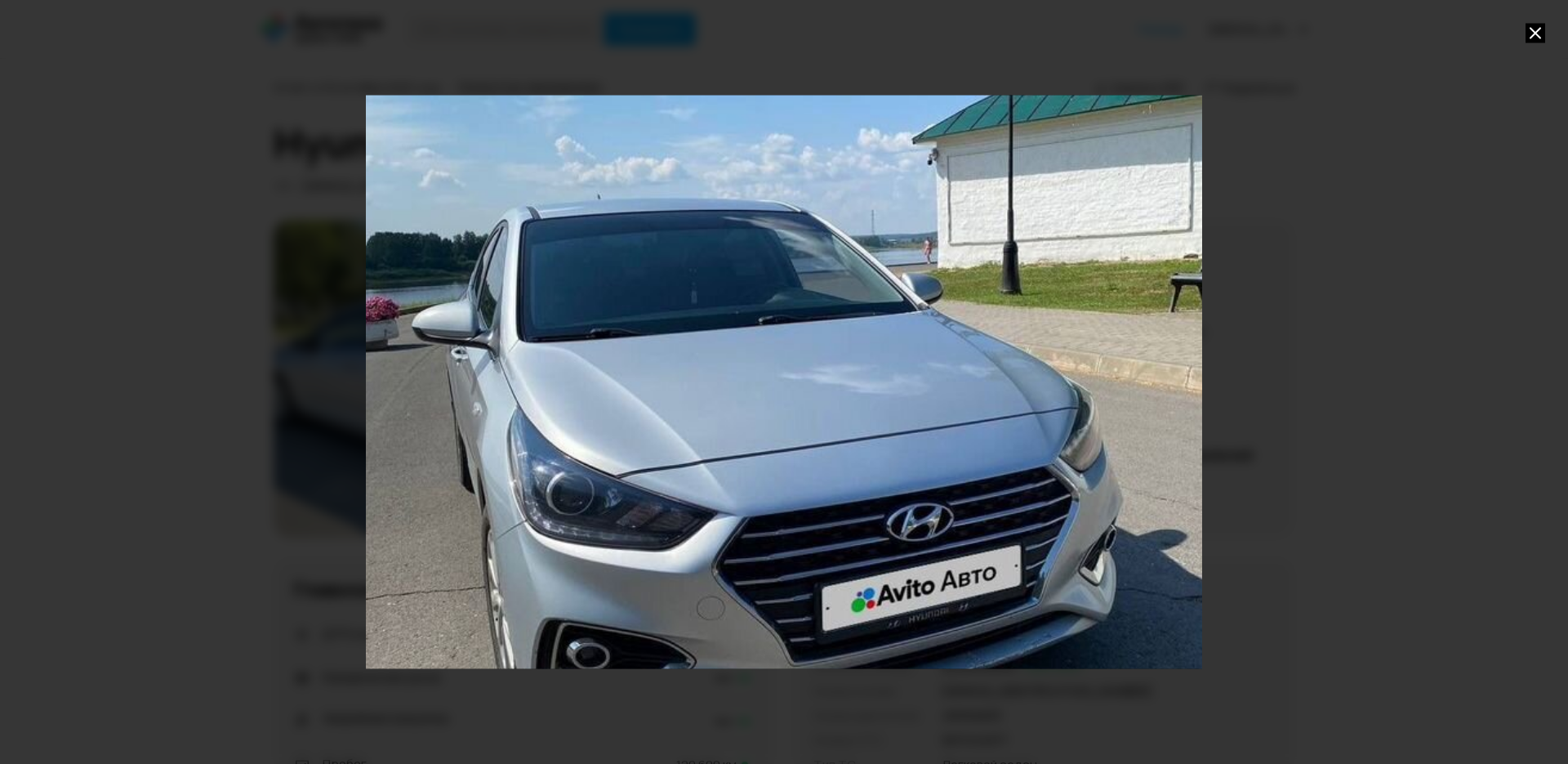
click at [692, 458] on div "Go to Slide 3" at bounding box center [784, 382] width 1672 height 1147
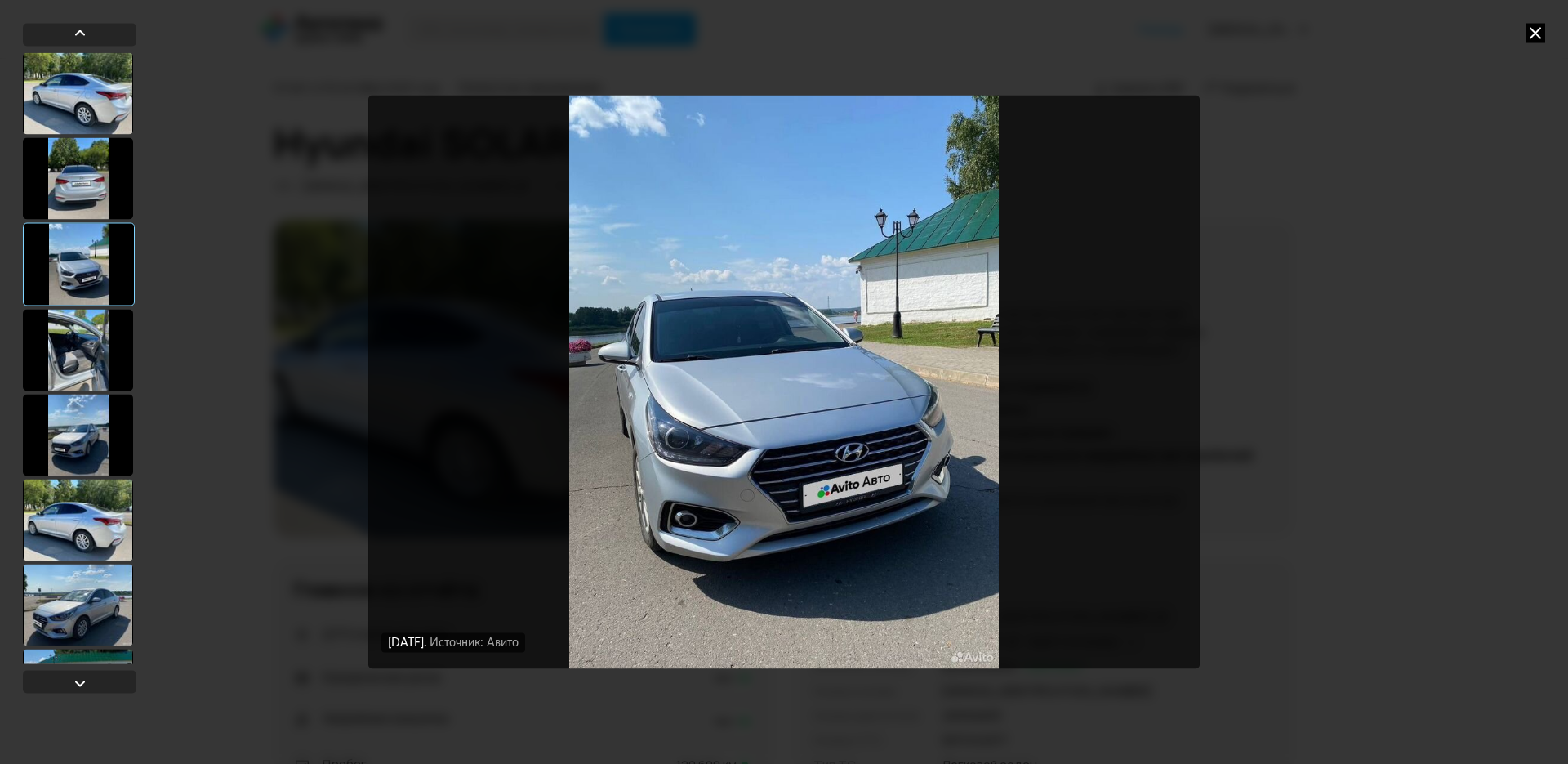
click at [1547, 33] on div "30 июля 2025 года Источник: Авито 30 июля 2025 года Источник: Авито 30 июля 202…" at bounding box center [784, 382] width 1568 height 764
click at [1545, 34] on div "30 июля 2025 года Источник: Авито 30 июля 2025 года Источник: Авито 30 июля 202…" at bounding box center [784, 382] width 1568 height 764
